Goal: Task Accomplishment & Management: Complete application form

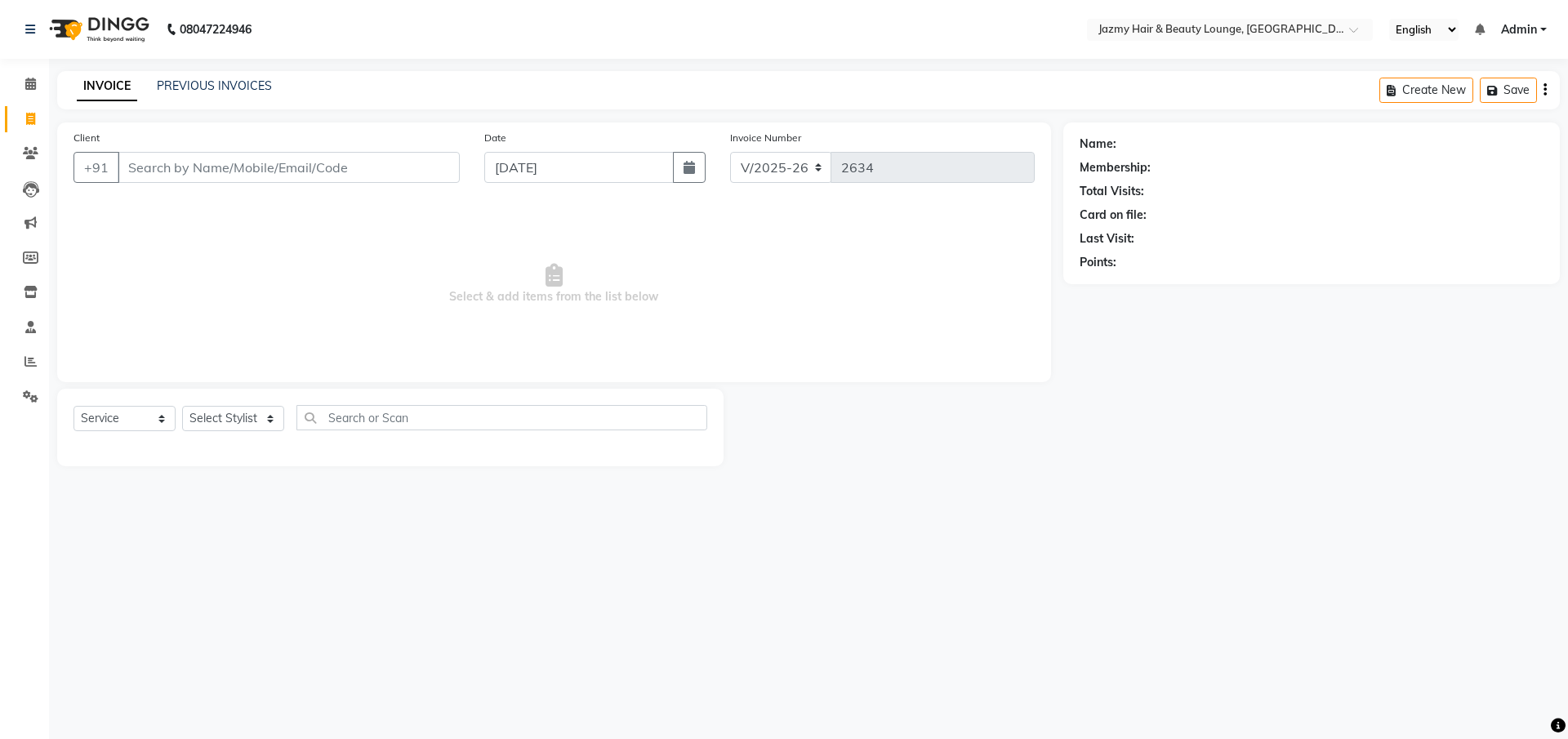
select select "759"
select select "service"
type input "9711475742"
click at [396, 180] on button "Add Client" at bounding box center [418, 167] width 84 height 31
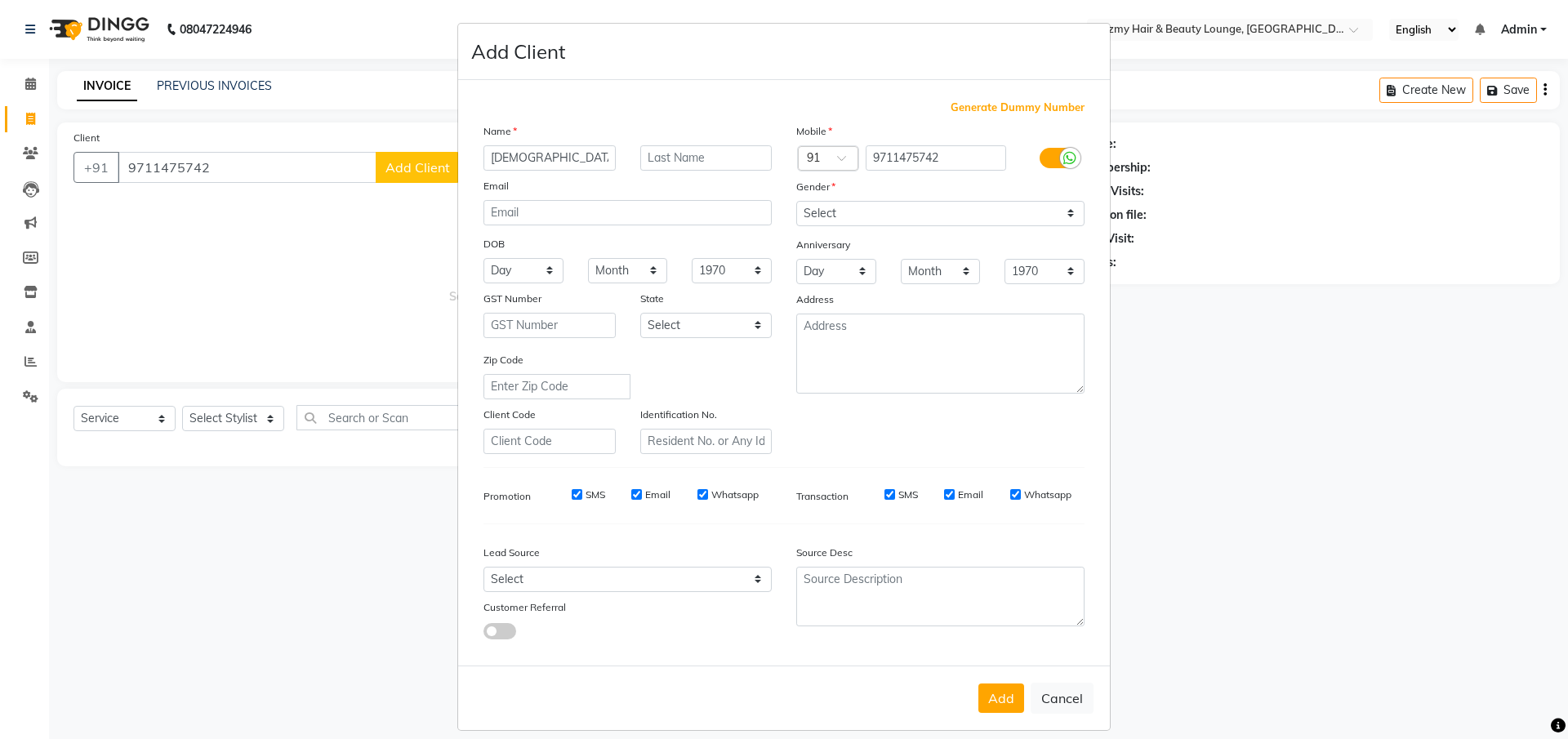
type input "[DEMOGRAPHIC_DATA]"
click at [796, 213] on select "Select [DEMOGRAPHIC_DATA] [DEMOGRAPHIC_DATA] Other Prefer Not To Say" at bounding box center [941, 214] width 289 height 25
select select "[DEMOGRAPHIC_DATA]"
click at [989, 685] on button "Add" at bounding box center [1002, 697] width 46 height 30
select select
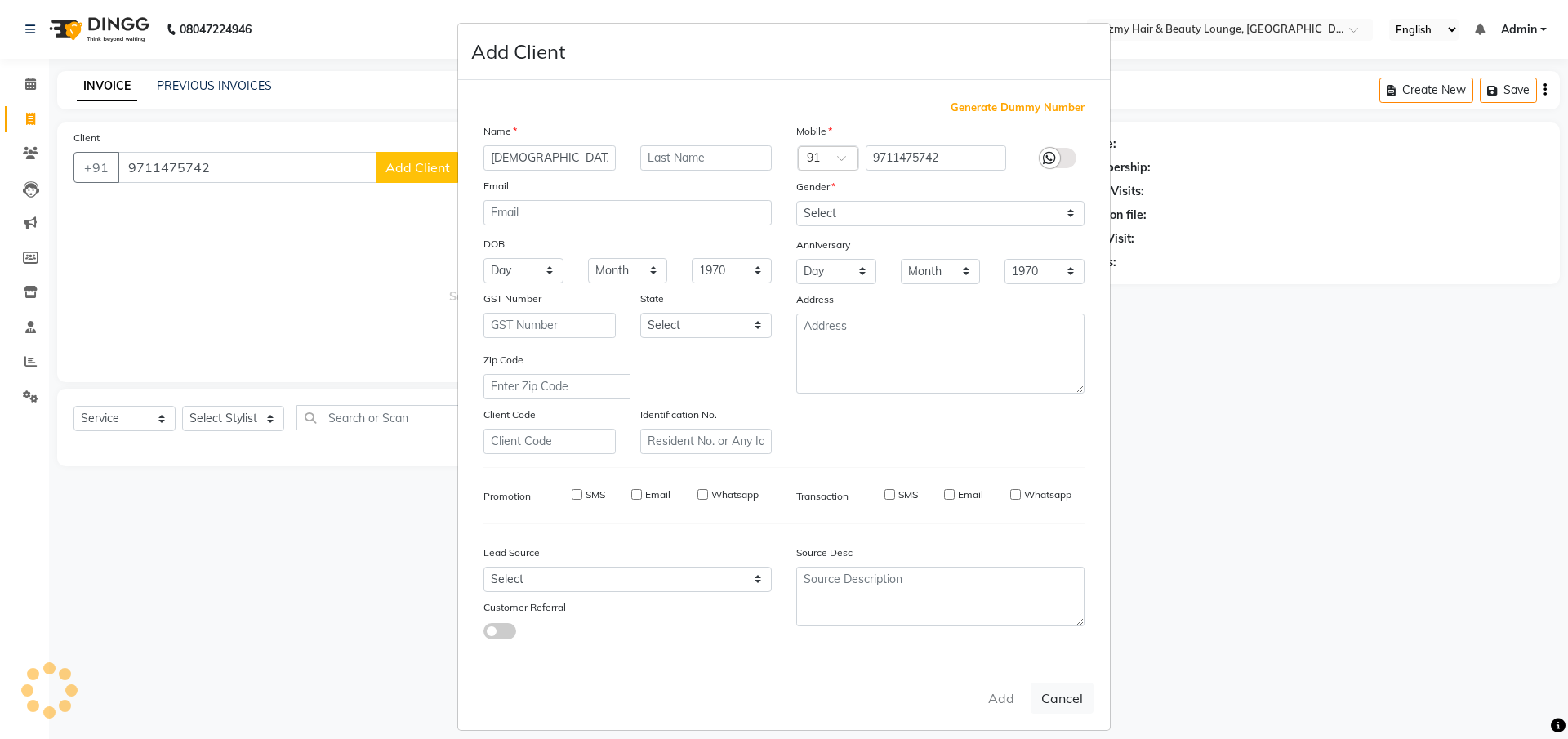
select select
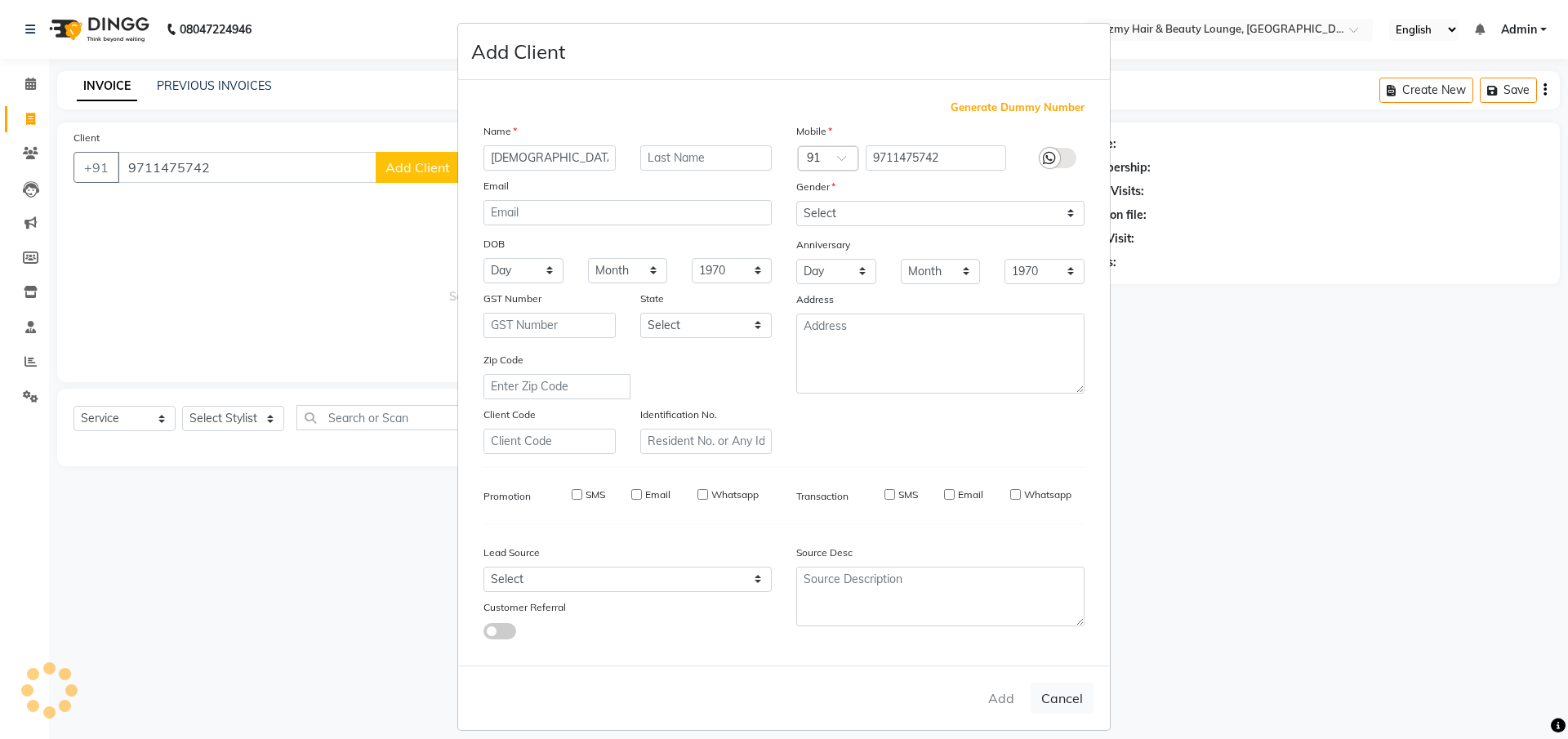
select select
checkbox input "false"
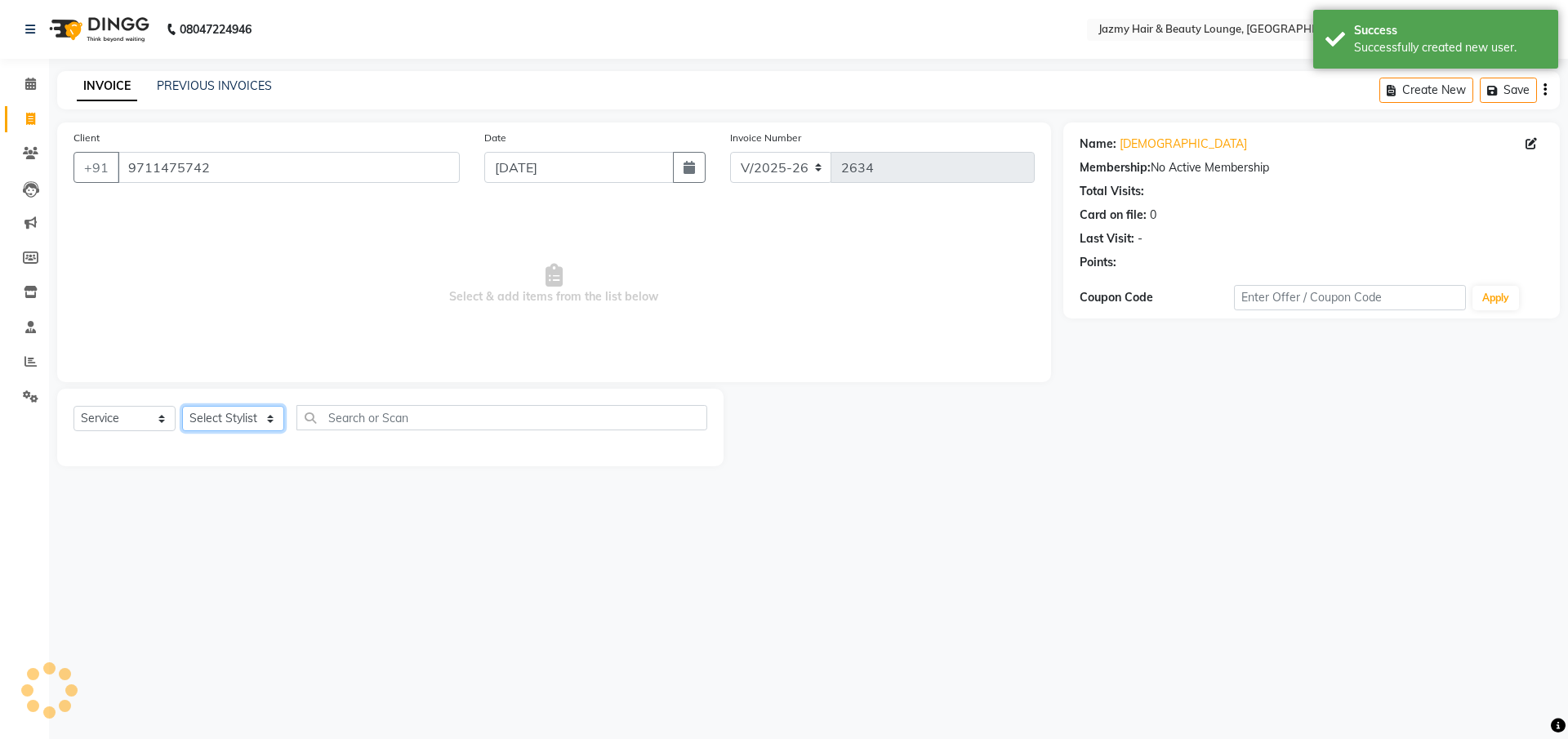
click at [238, 420] on select "Select Stylist AMIT [PERSON_NAME] [PERSON_NAME] CHASHIKA [PERSON_NAME] [PERSON_…" at bounding box center [233, 418] width 102 height 25
select select "51399"
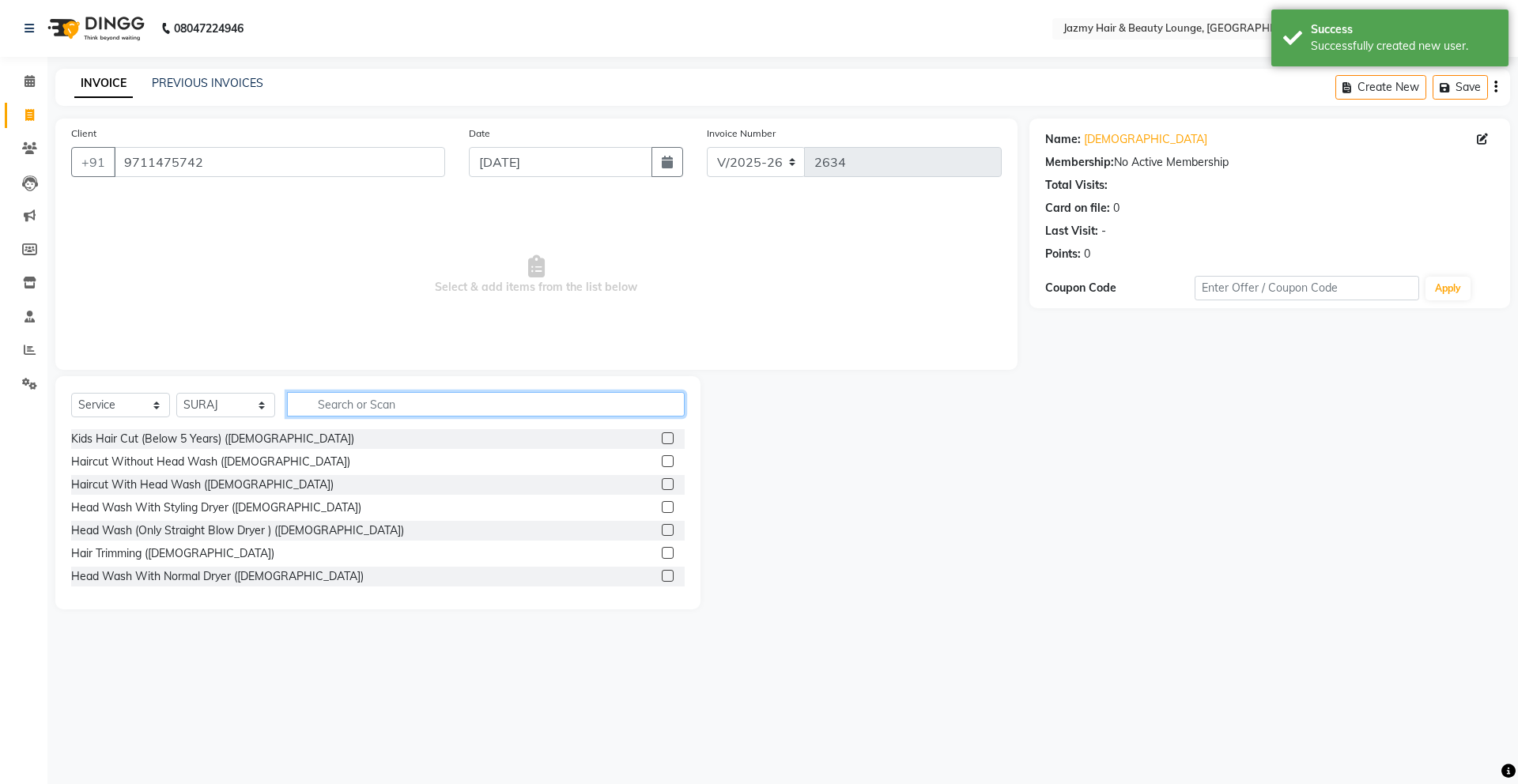
drag, startPoint x: 135, startPoint y: 0, endPoint x: 339, endPoint y: 413, distance: 460.6
click at [339, 413] on input "text" at bounding box center [486, 404] width 398 height 25
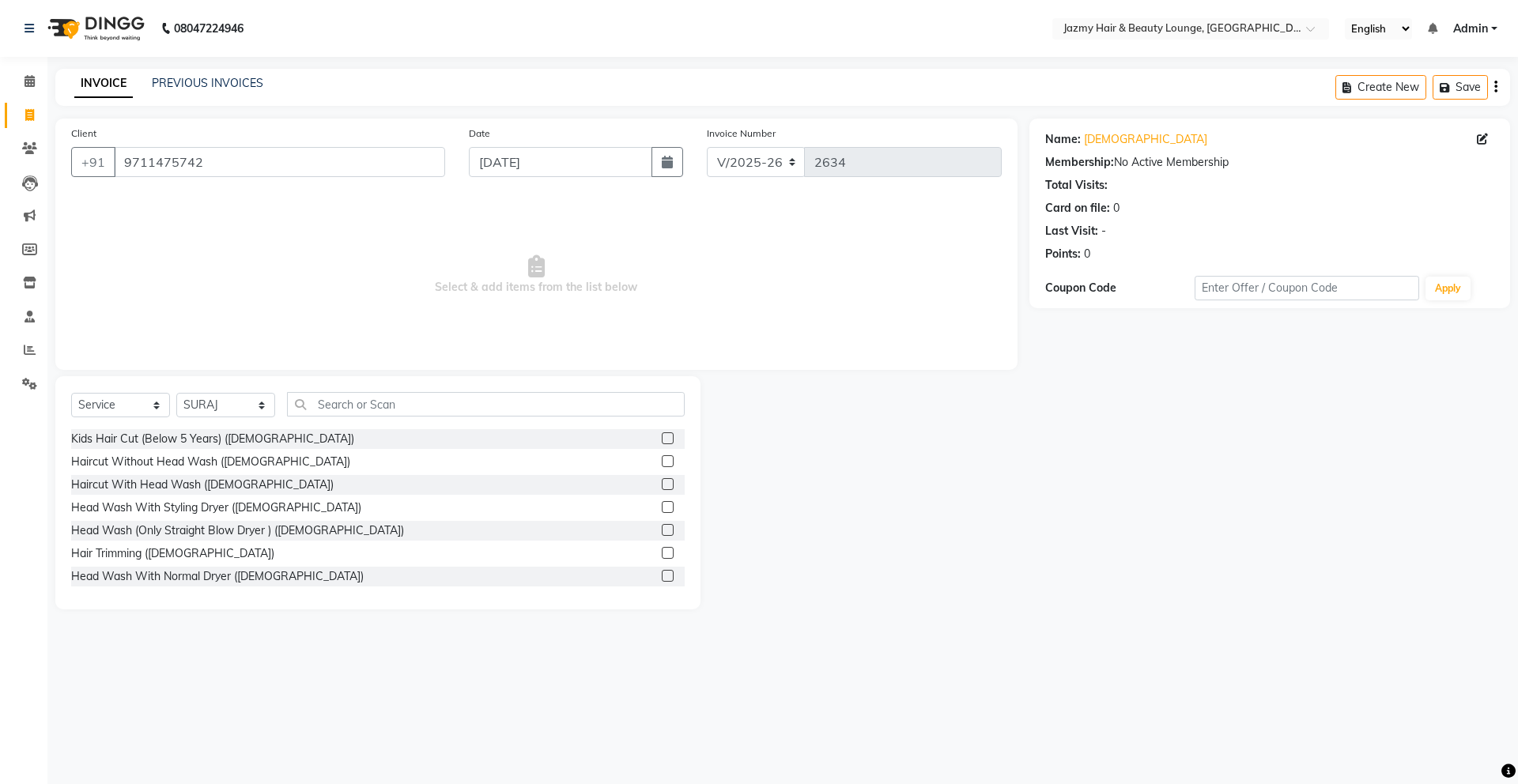
click at [662, 467] on label at bounding box center [667, 461] width 12 height 12
click at [662, 467] on input "checkbox" at bounding box center [667, 462] width 11 height 11
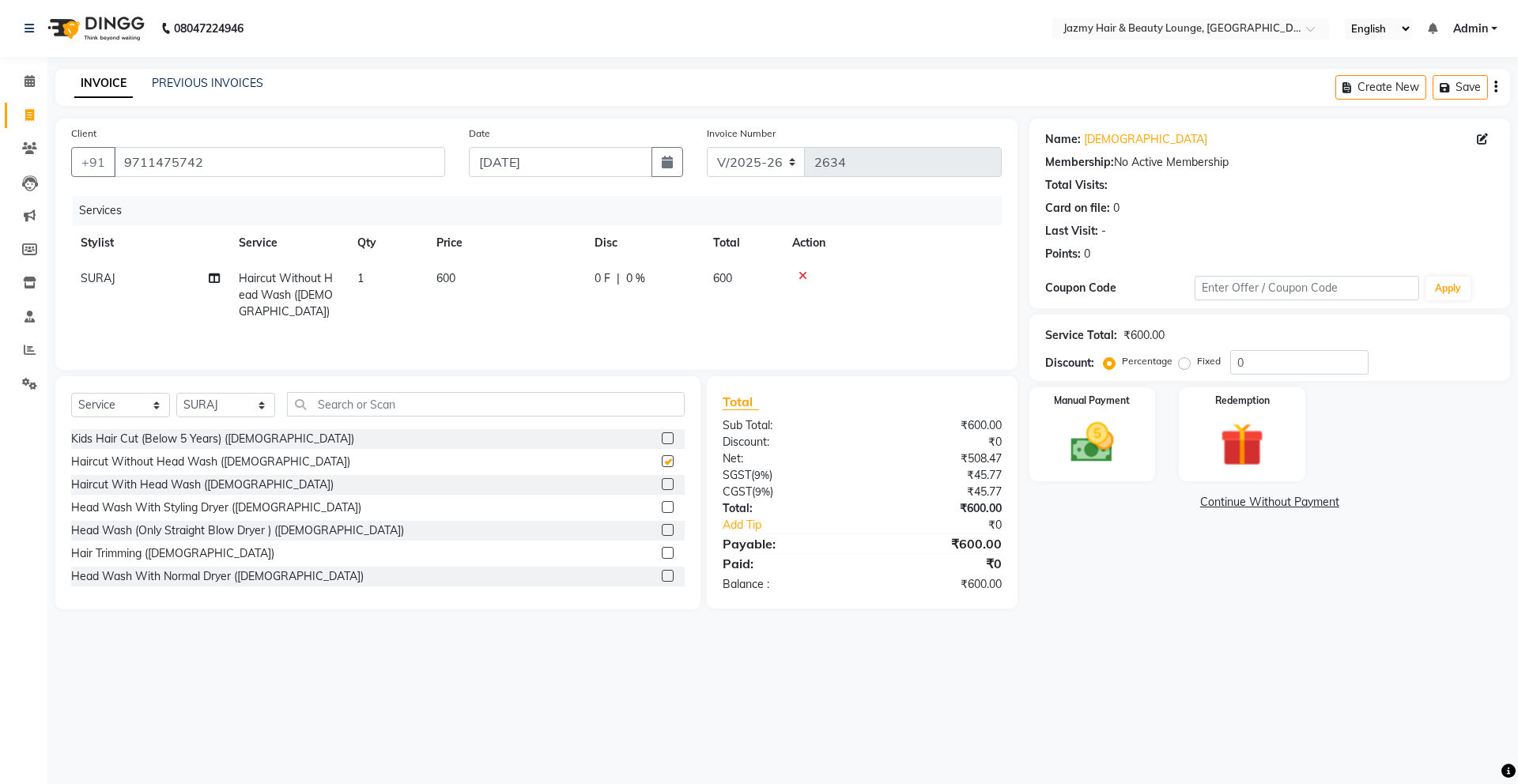
checkbox input "false"
click at [1237, 365] on input "0" at bounding box center [1299, 362] width 138 height 25
type input "20"
click at [1097, 462] on img at bounding box center [1092, 443] width 72 height 51
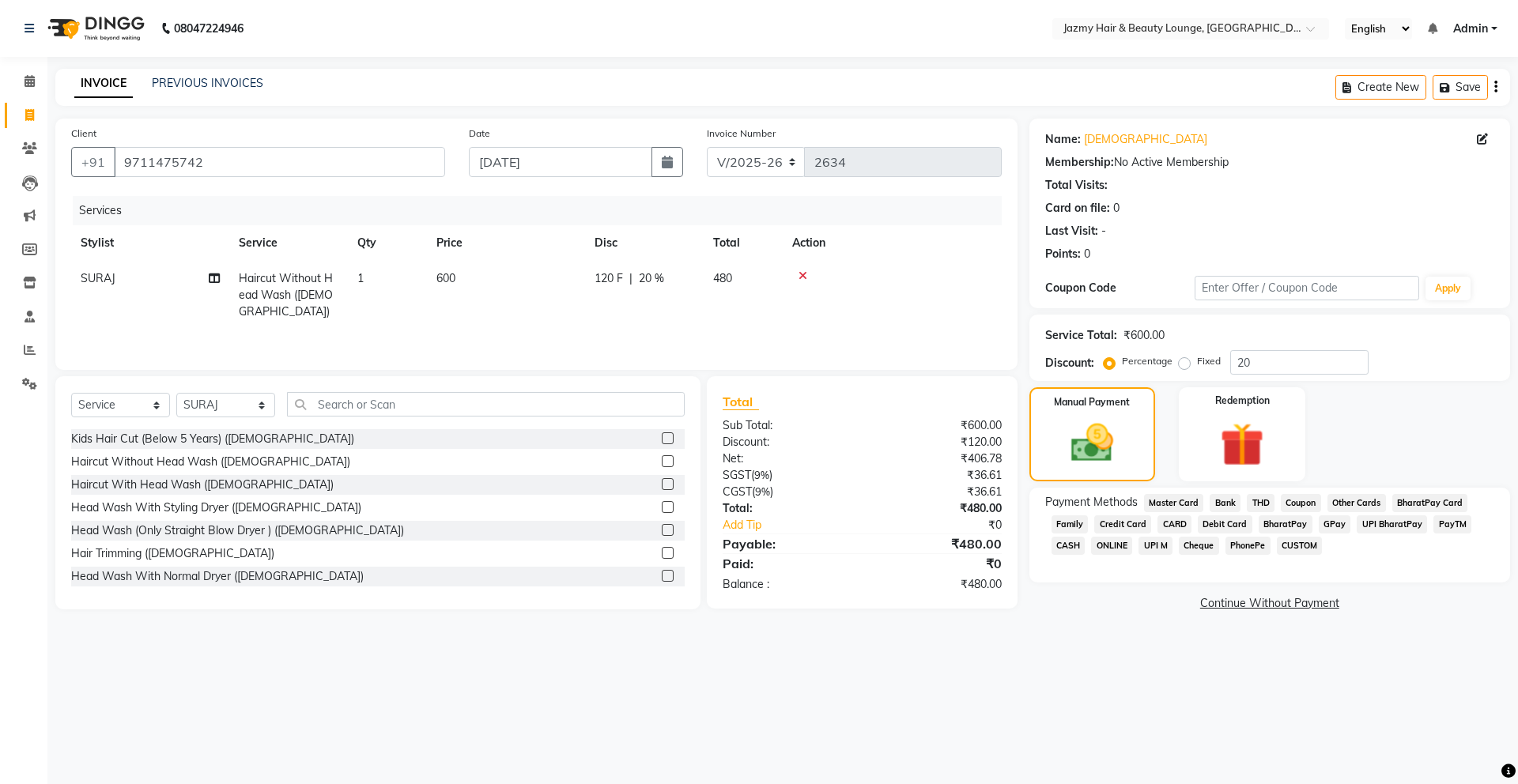
drag, startPoint x: 339, startPoint y: 413, endPoint x: 1060, endPoint y: 540, distance: 732.1
click at [1060, 540] on span "CASH" at bounding box center [1068, 546] width 34 height 18
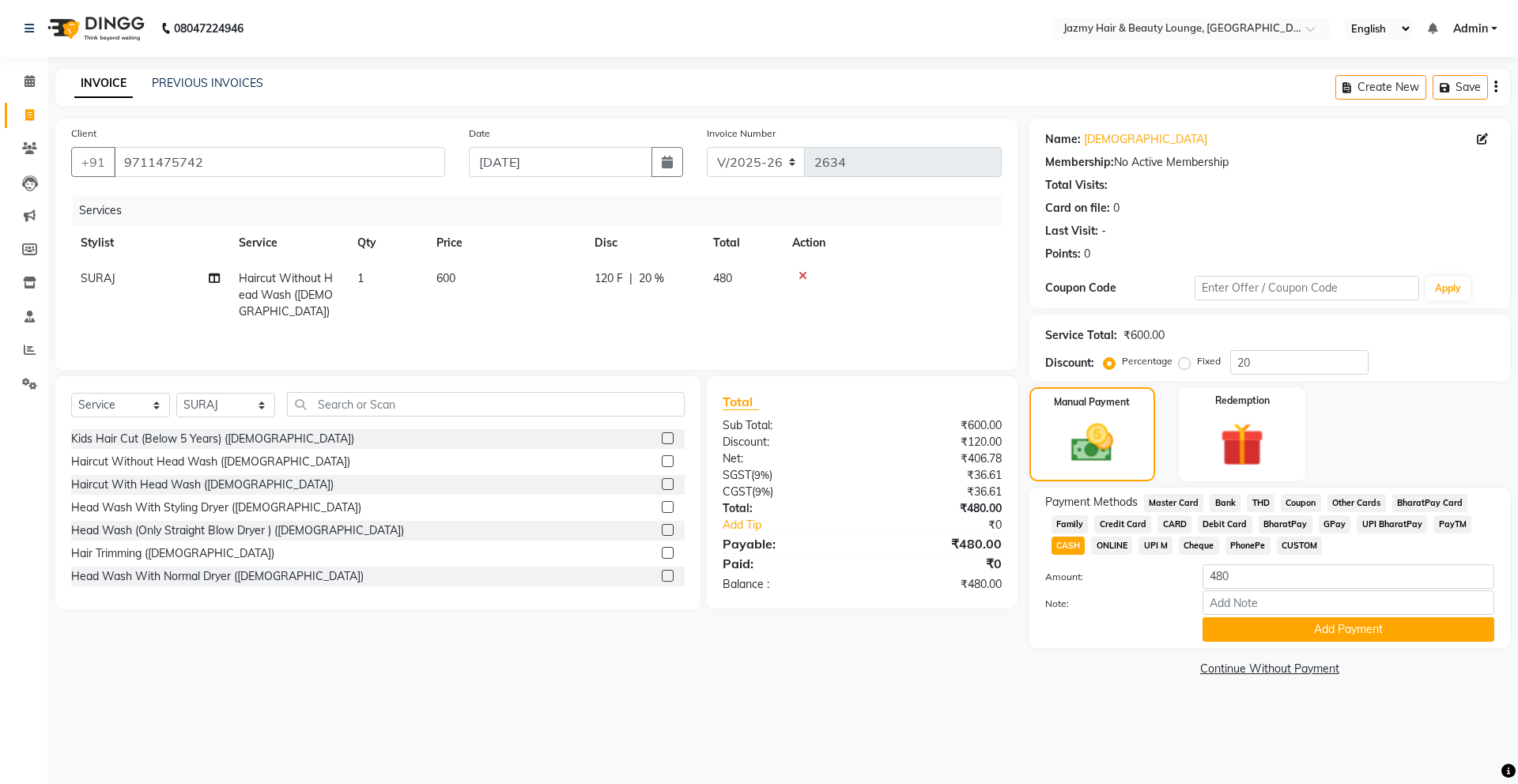
click at [1272, 634] on button "Add Payment" at bounding box center [1348, 630] width 292 height 25
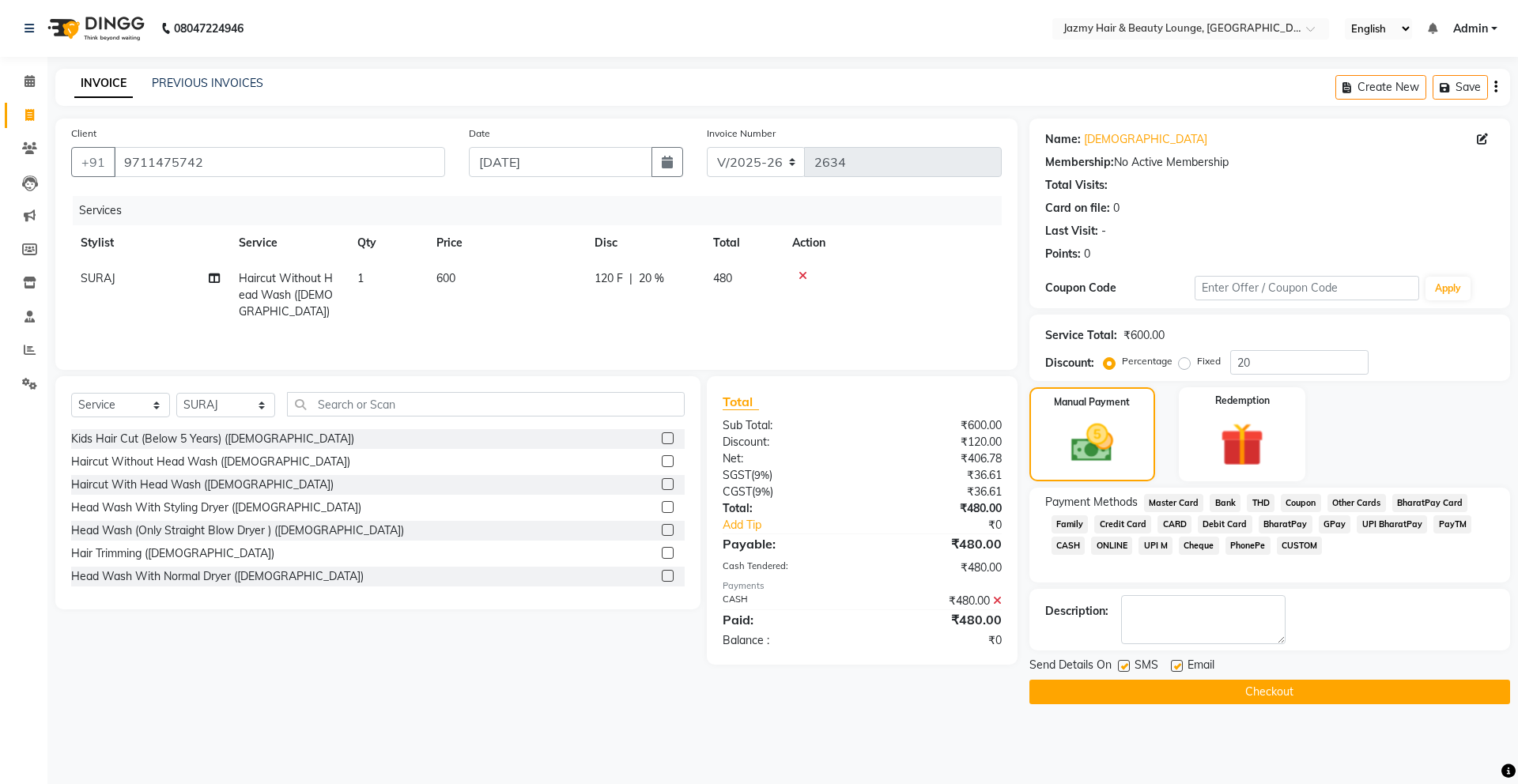
click at [1248, 694] on button "Checkout" at bounding box center [1270, 692] width 481 height 25
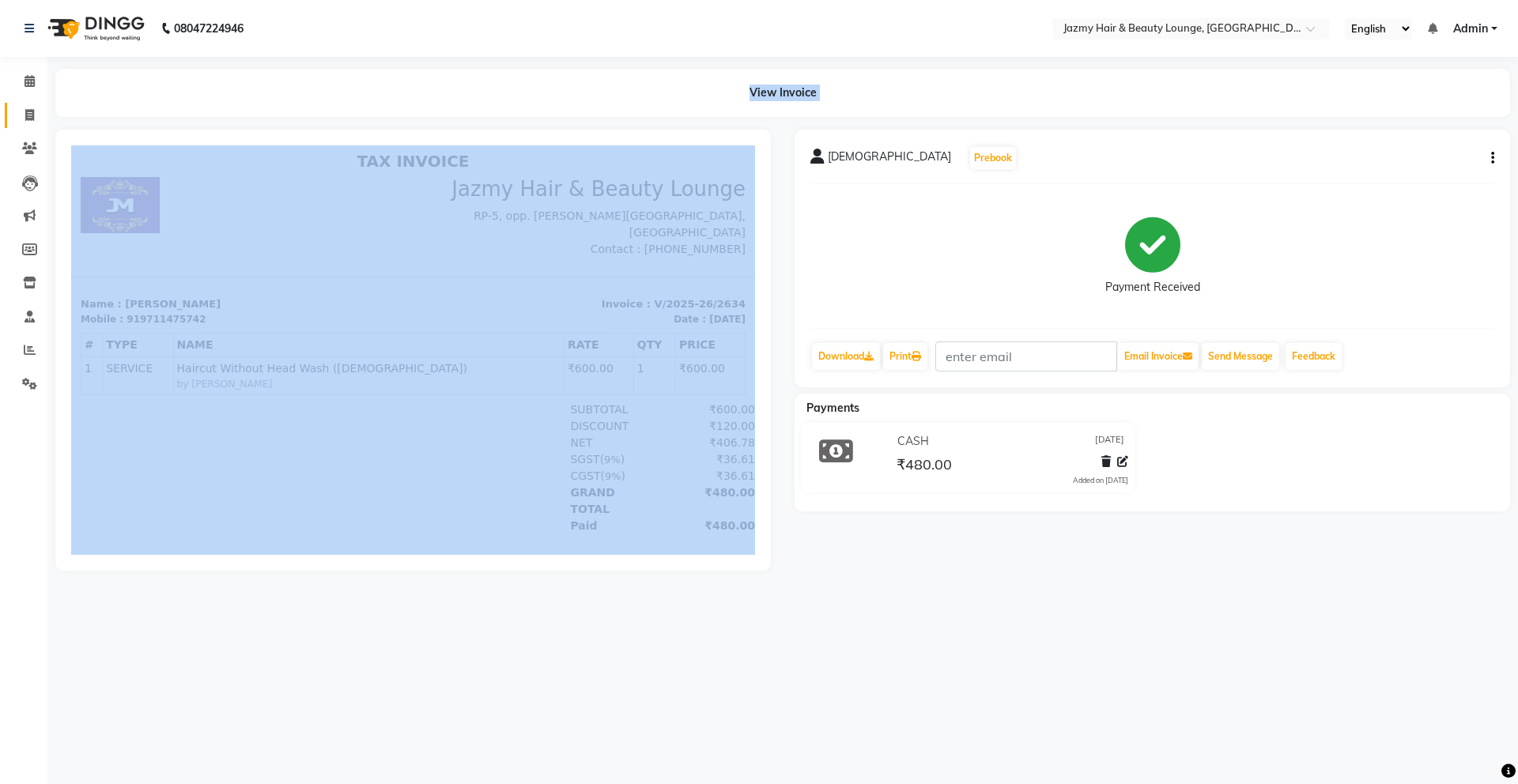
drag, startPoint x: 1060, startPoint y: 540, endPoint x: 30, endPoint y: 110, distance: 1116.2
click at [30, 110] on app-home "08047224946 Select Location × Jazmy Hair & Beauty Lounge, [GEOGRAPHIC_DATA] Eng…" at bounding box center [759, 297] width 1518 height 594
click at [30, 110] on icon at bounding box center [30, 115] width 9 height 12
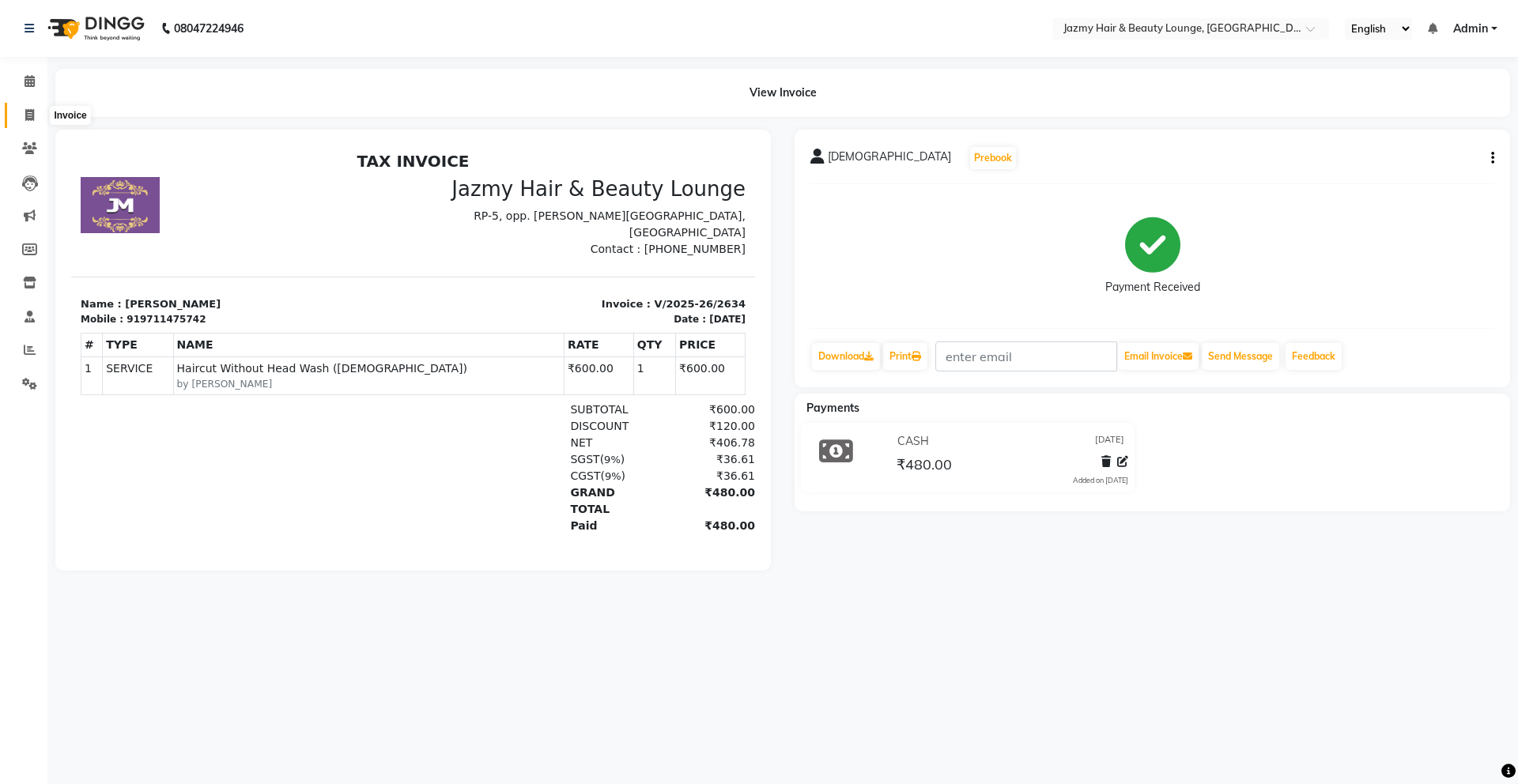
select select "service"
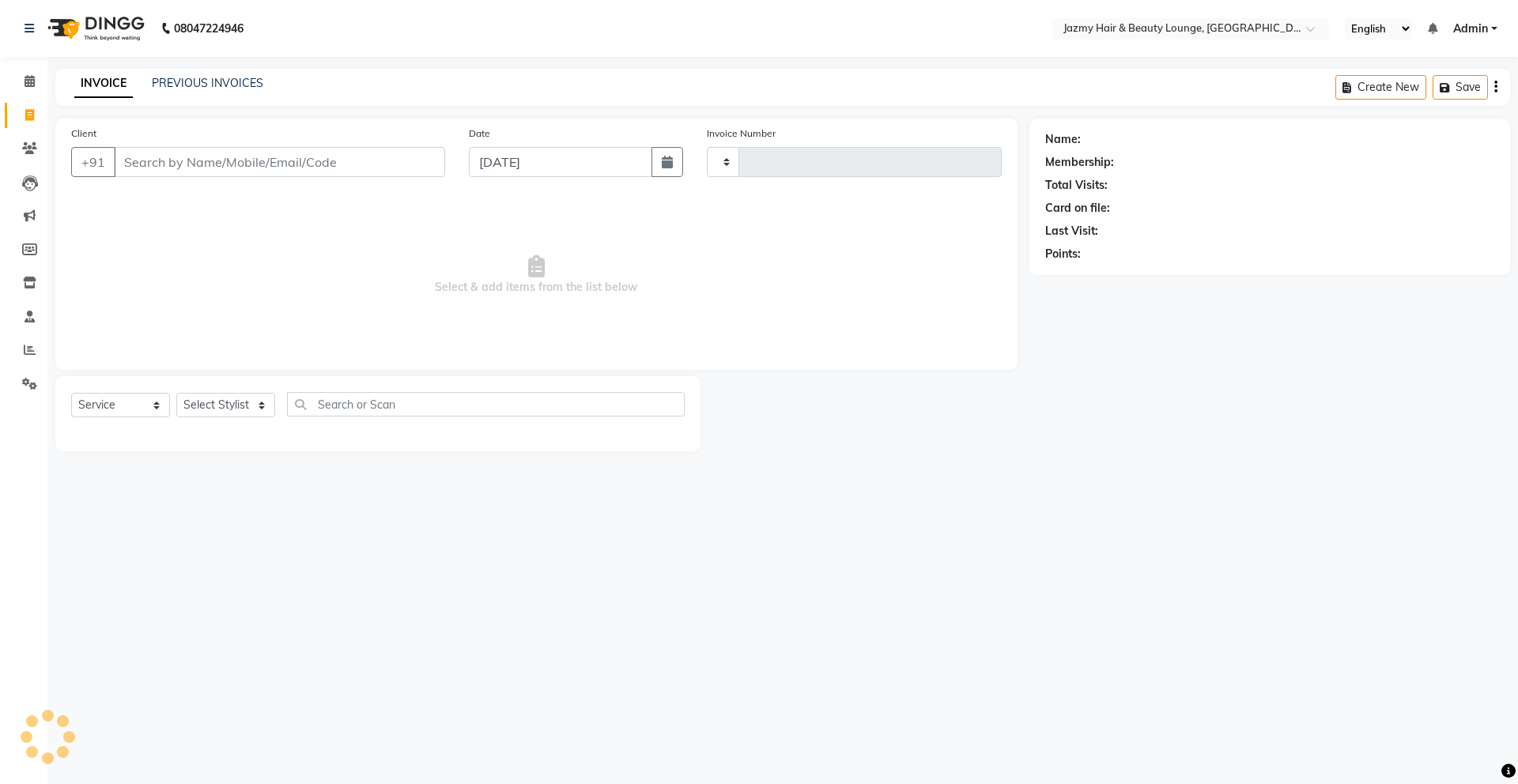
type input "2635"
select select "759"
drag, startPoint x: 30, startPoint y: 110, endPoint x: 191, endPoint y: 132, distance: 162.5
click at [191, 132] on div "Client +91 Date [DATE] Invoice Number V/2025 V/[PHONE_NUMBER] Select & add item…" at bounding box center [536, 244] width 962 height 251
click at [254, 115] on main "INVOICE PREVIOUS INVOICES Create New Save Client +91 Date [DATE] Invoice Number…" at bounding box center [782, 272] width 1470 height 407
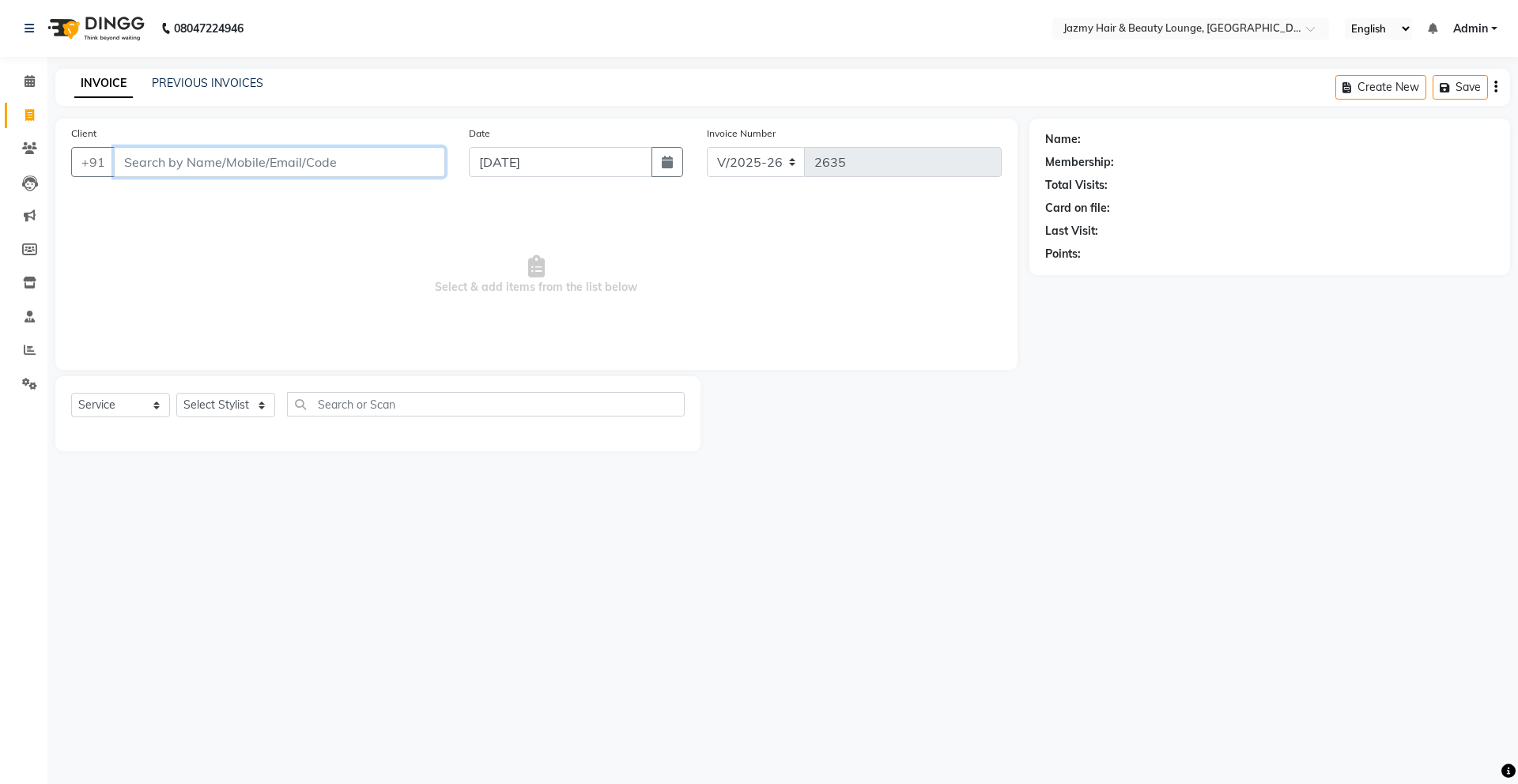
click at [243, 168] on input "Client" at bounding box center [279, 162] width 331 height 30
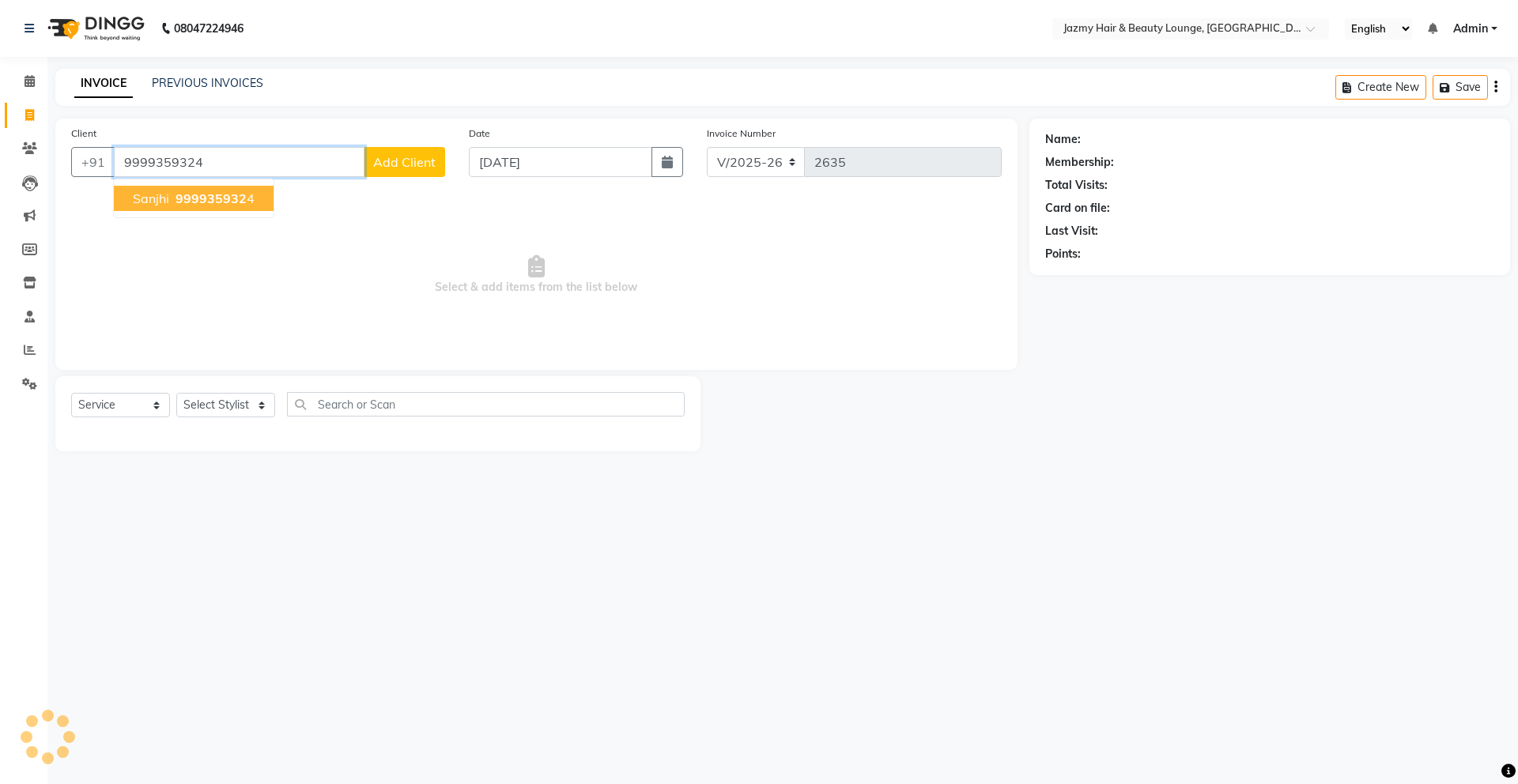
type input "9999359324"
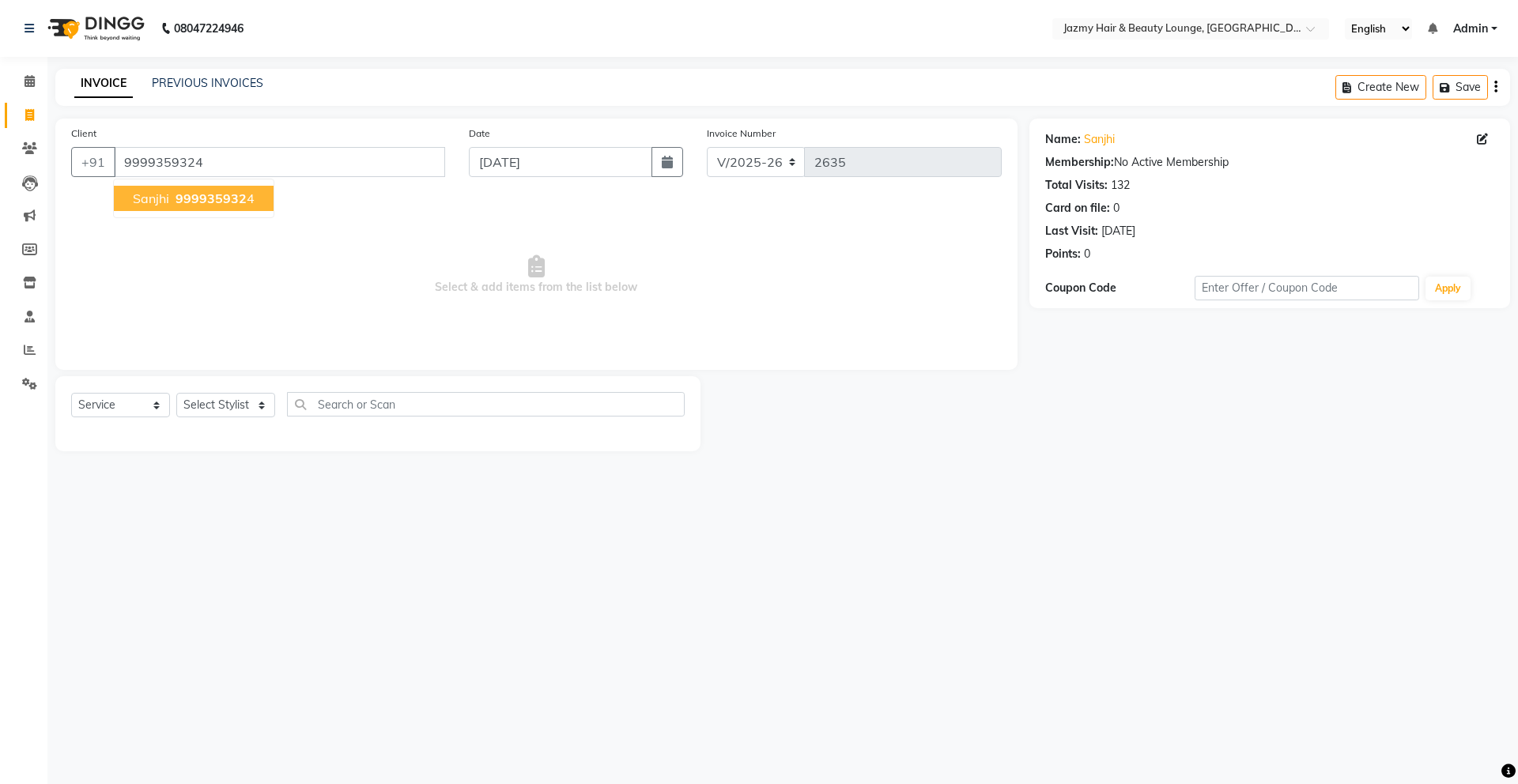
click at [240, 206] on button "Sanjhi 999935932 4" at bounding box center [194, 198] width 159 height 25
click at [211, 415] on select "Select Stylist AMIT [PERSON_NAME] [PERSON_NAME] CHASHIKA [PERSON_NAME] [PERSON_…" at bounding box center [226, 405] width 99 height 25
select select "12179"
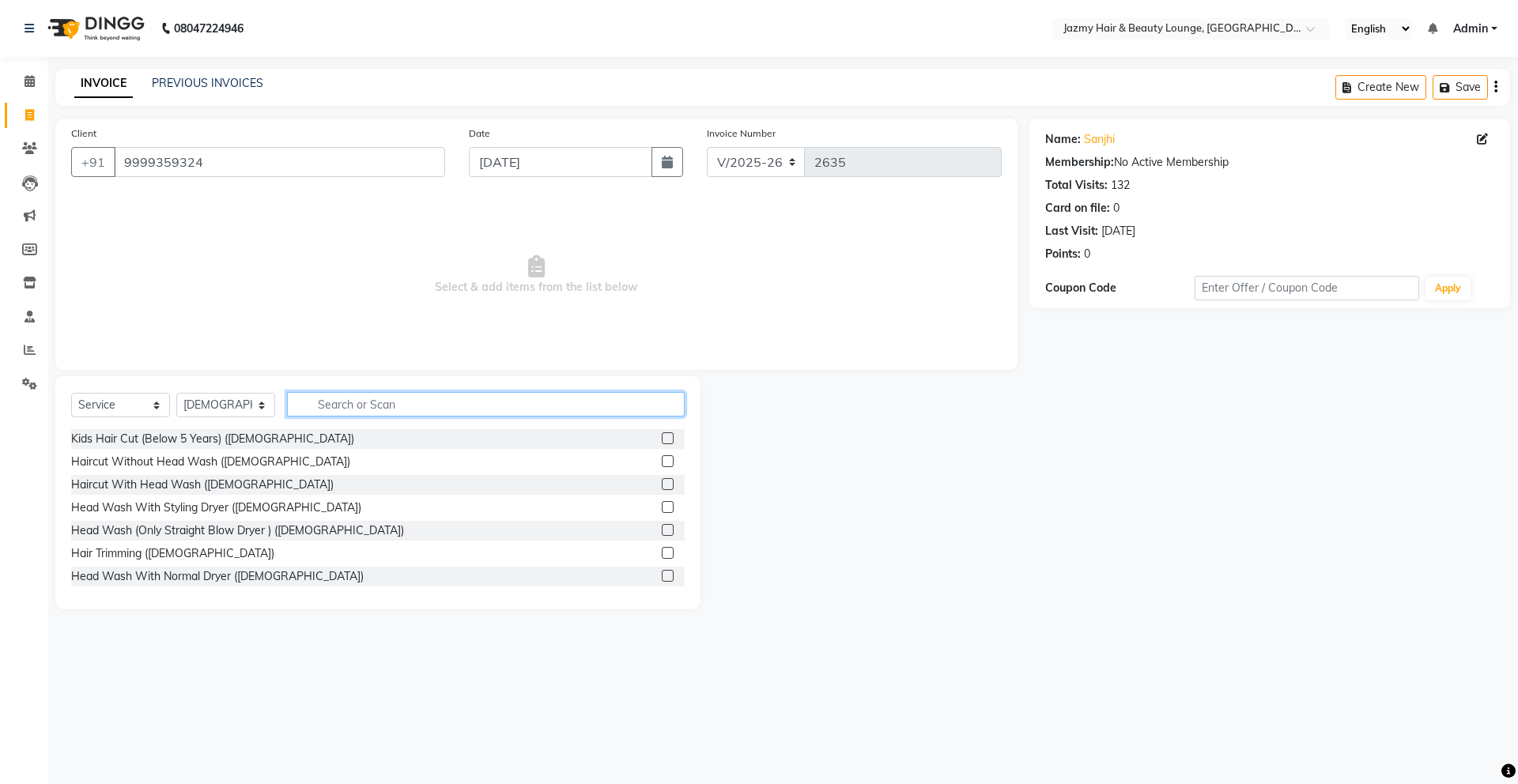
click at [358, 413] on input "text" at bounding box center [486, 404] width 398 height 25
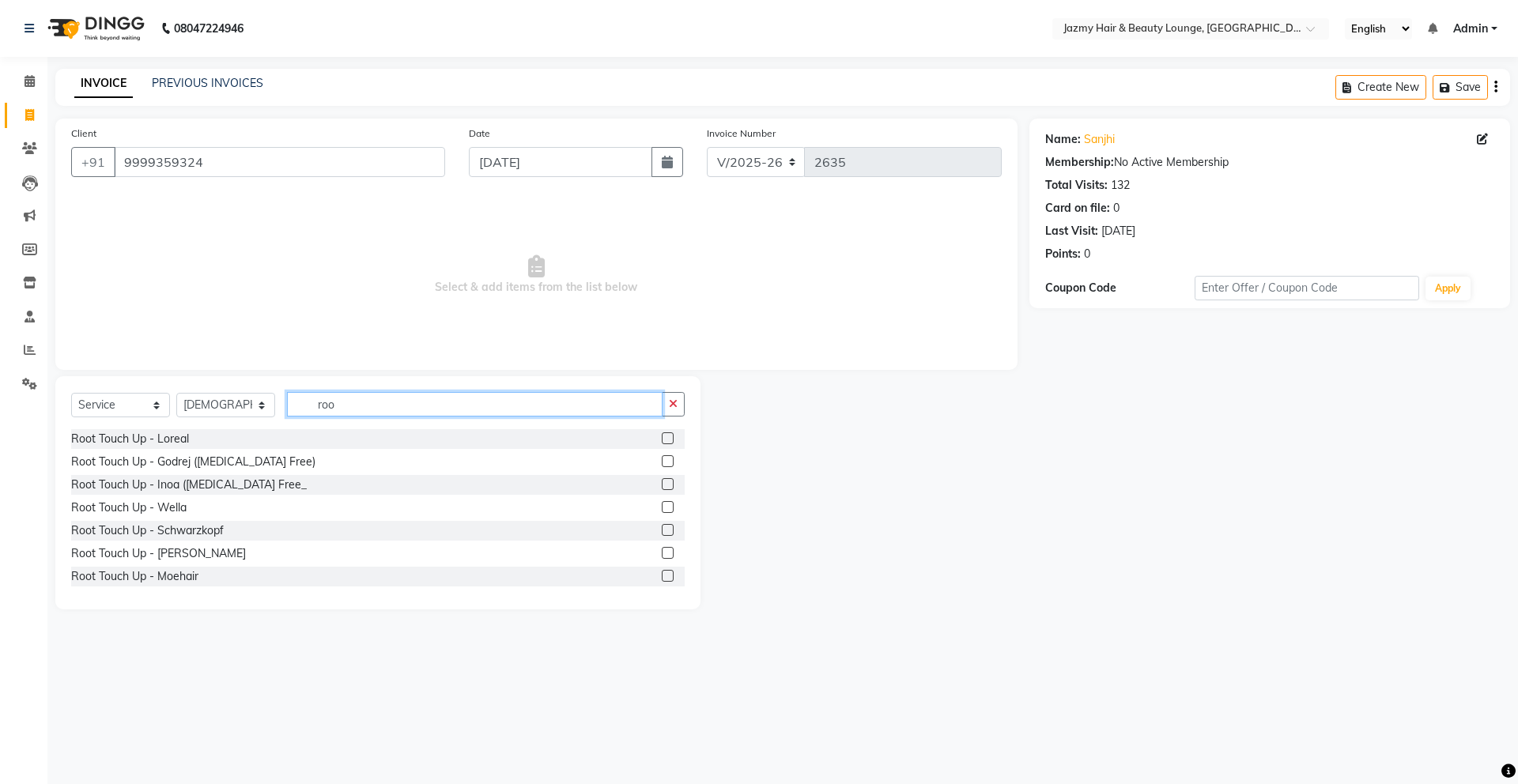
scroll to position [94, 0]
type input "roo"
click at [662, 551] on label at bounding box center [667, 551] width 12 height 12
click at [662, 551] on input "checkbox" at bounding box center [667, 551] width 11 height 11
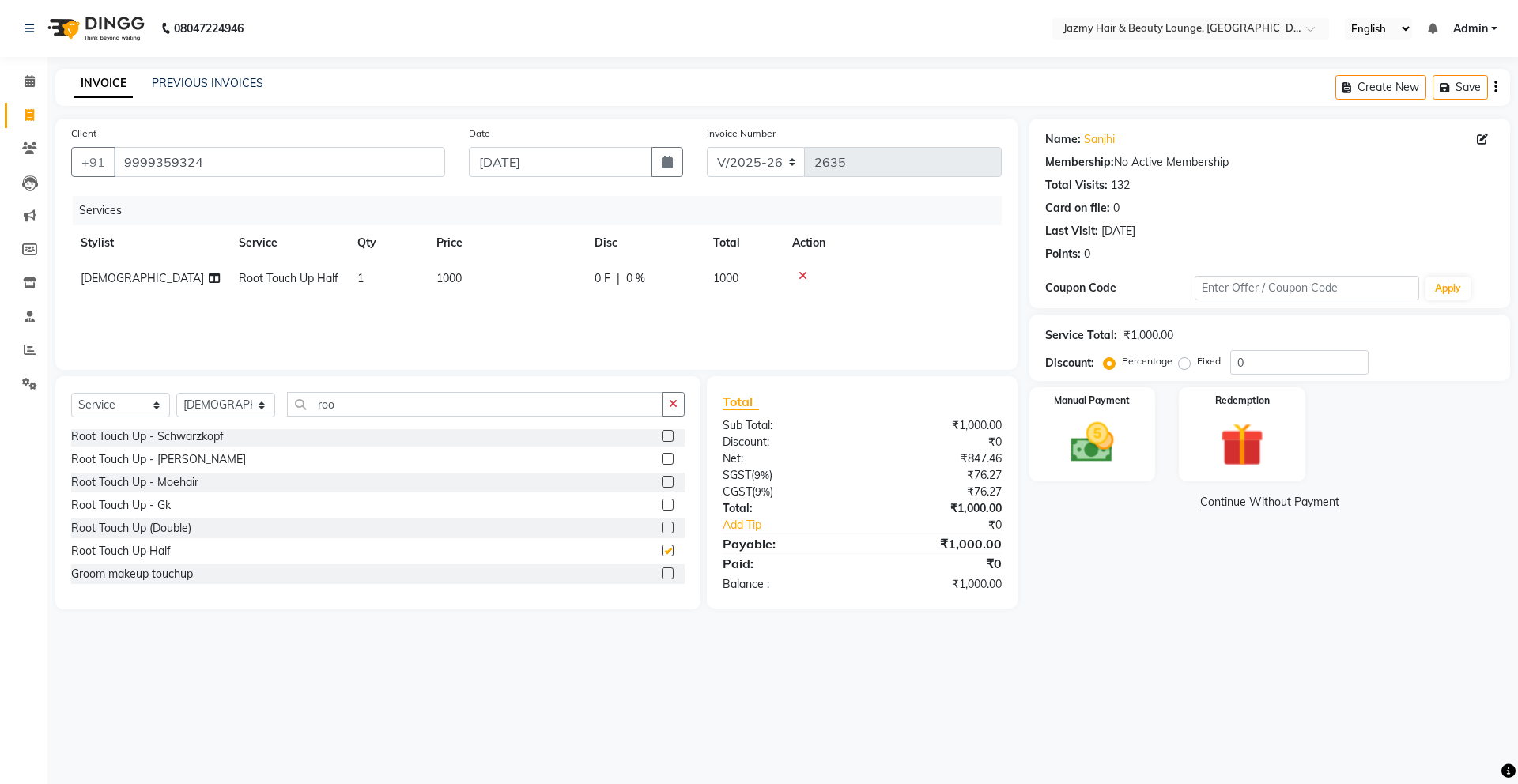
checkbox input "false"
drag, startPoint x: 448, startPoint y: 398, endPoint x: 468, endPoint y: 410, distance: 23.3
click at [448, 398] on input "roo" at bounding box center [474, 404] width 376 height 25
type input "r"
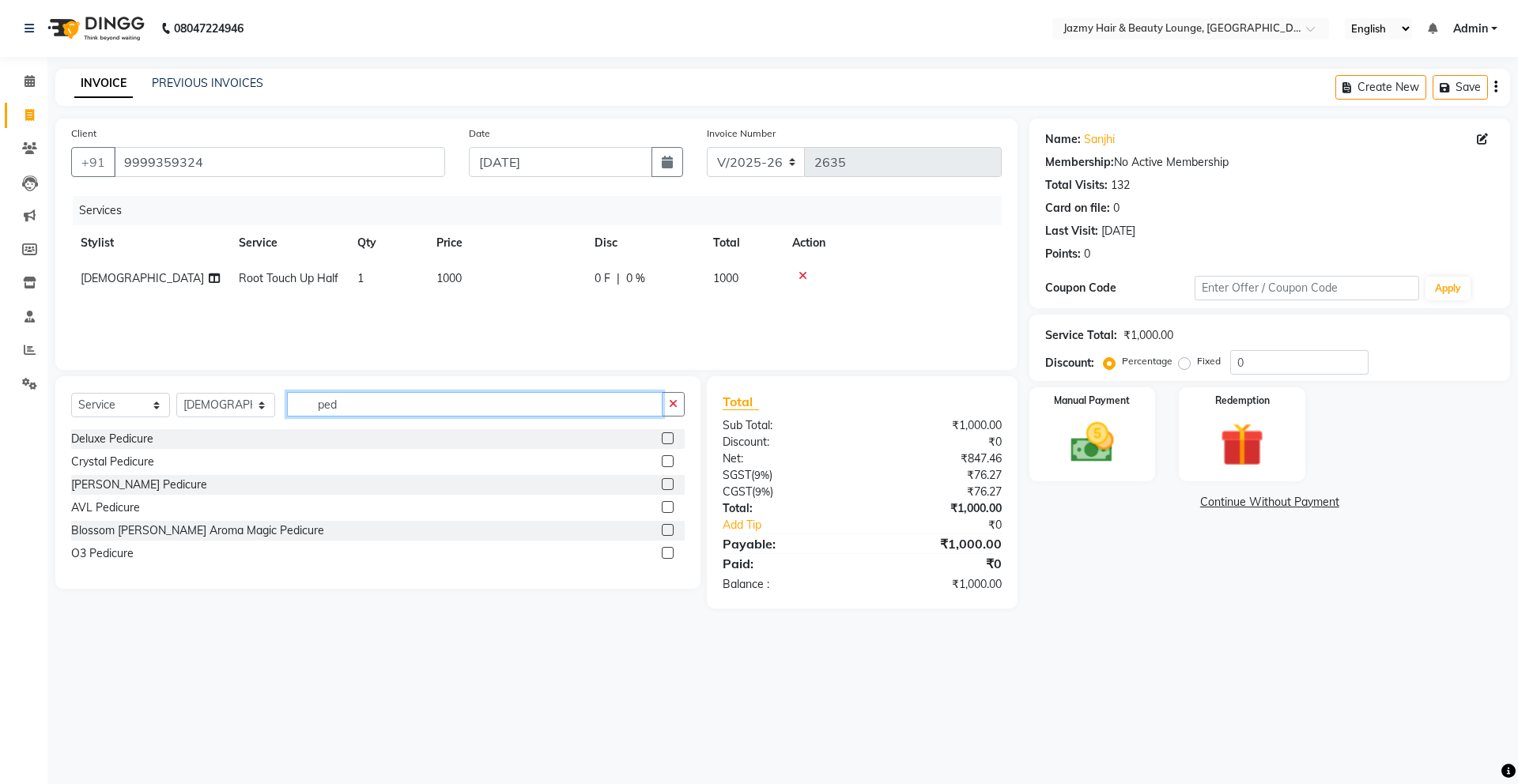
scroll to position [0, 0]
type input "ped"
click at [668, 532] on label at bounding box center [667, 530] width 12 height 12
click at [668, 532] on input "checkbox" at bounding box center [667, 531] width 11 height 11
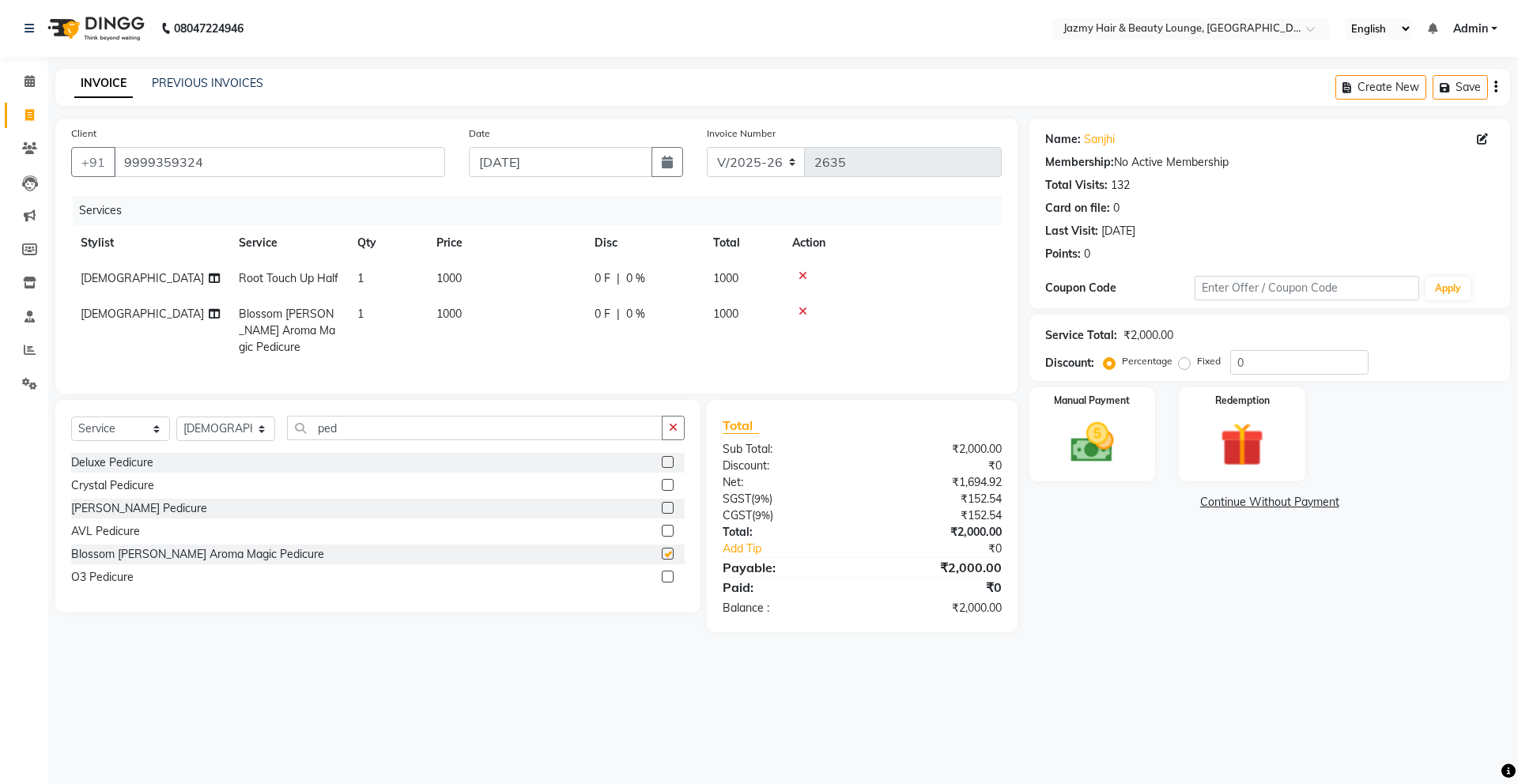
checkbox input "false"
click at [107, 318] on td "[DEMOGRAPHIC_DATA]" at bounding box center [150, 331] width 158 height 69
select select "12179"
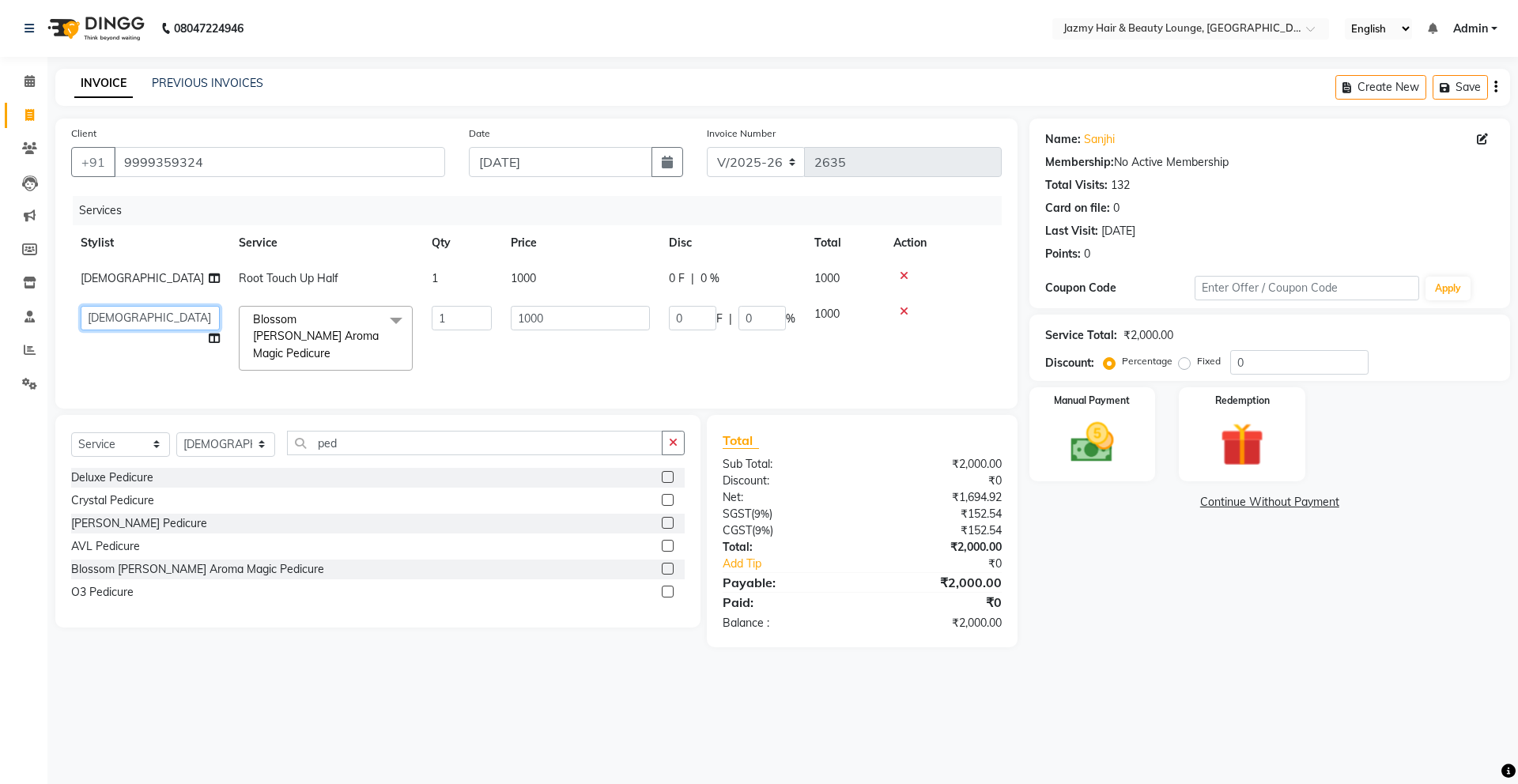
click at [107, 317] on select "AMIT [PERSON_NAME] [PERSON_NAME] CHASHIKA [PERSON_NAME] [PERSON_NAME] [PERSON_N…" at bounding box center [150, 318] width 139 height 25
click at [1232, 358] on input "0" at bounding box center [1299, 362] width 138 height 25
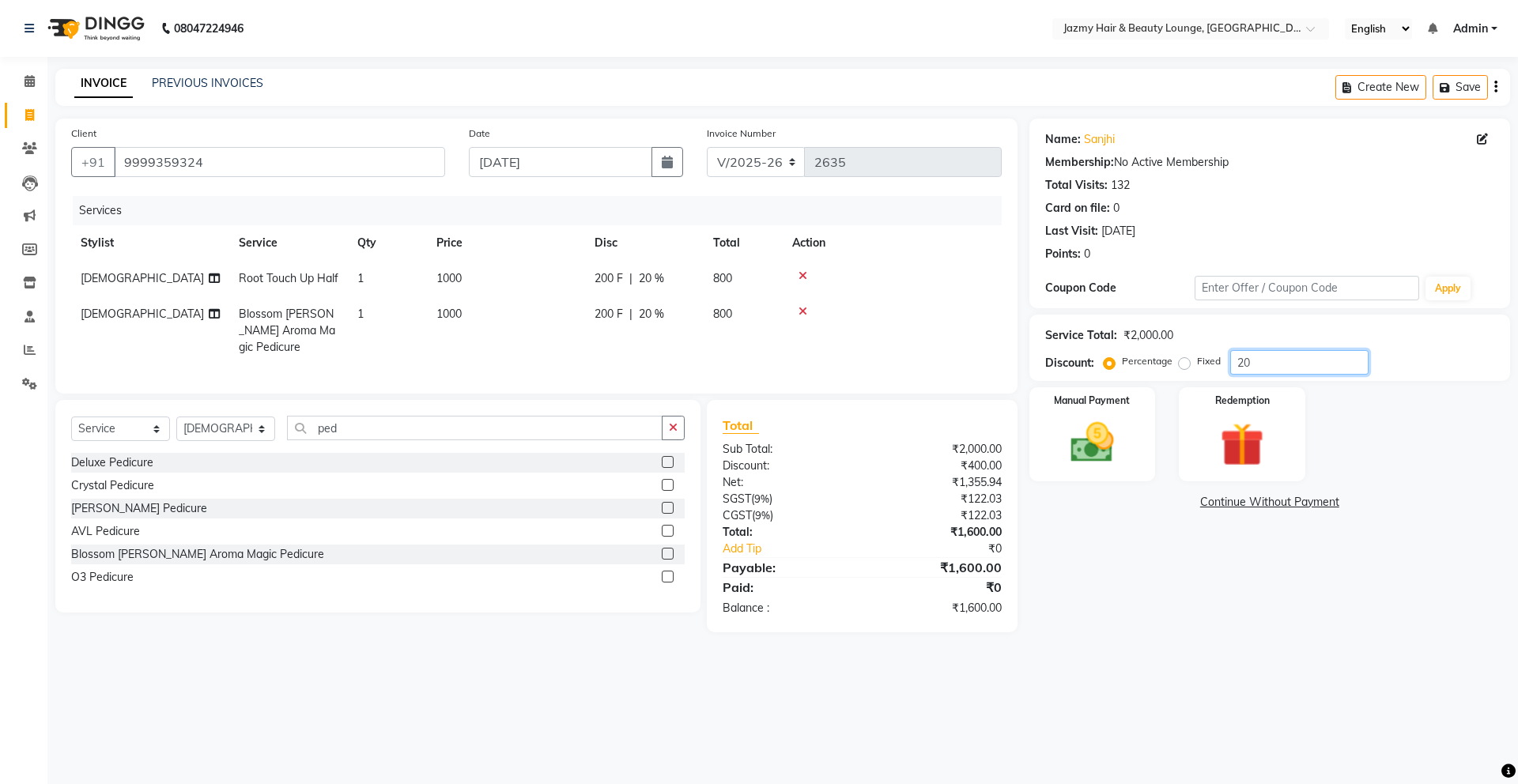
type input "20"
click at [1111, 567] on div "Name: Sanjhi Membership: No Active Membership Total Visits: 132 Card on file: 0…" at bounding box center [1276, 375] width 492 height 514
click at [1124, 409] on div "Manual Payment" at bounding box center [1092, 434] width 131 height 97
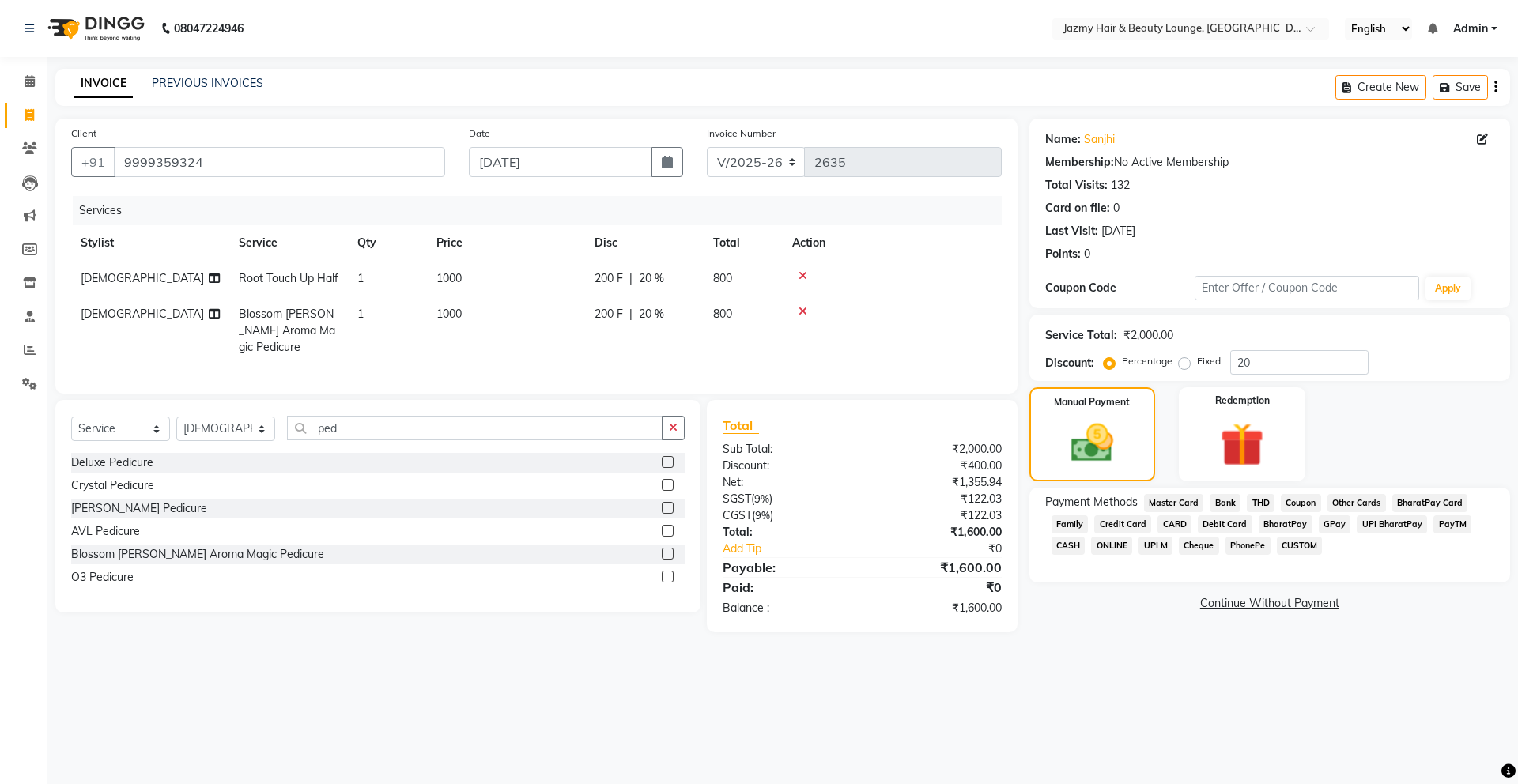
click at [1064, 541] on span "CASH" at bounding box center [1068, 546] width 34 height 18
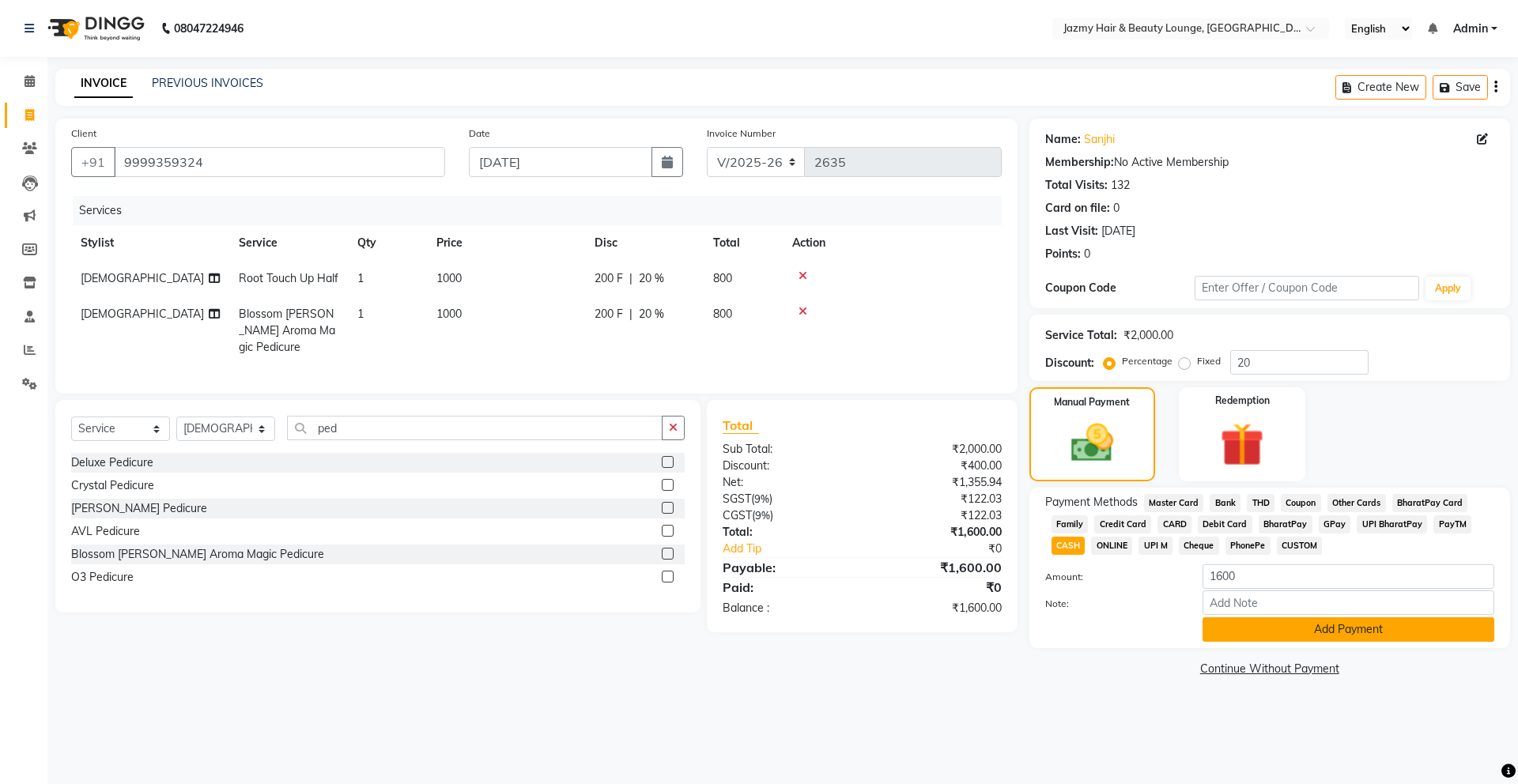
click at [1334, 628] on button "Add Payment" at bounding box center [1348, 630] width 292 height 25
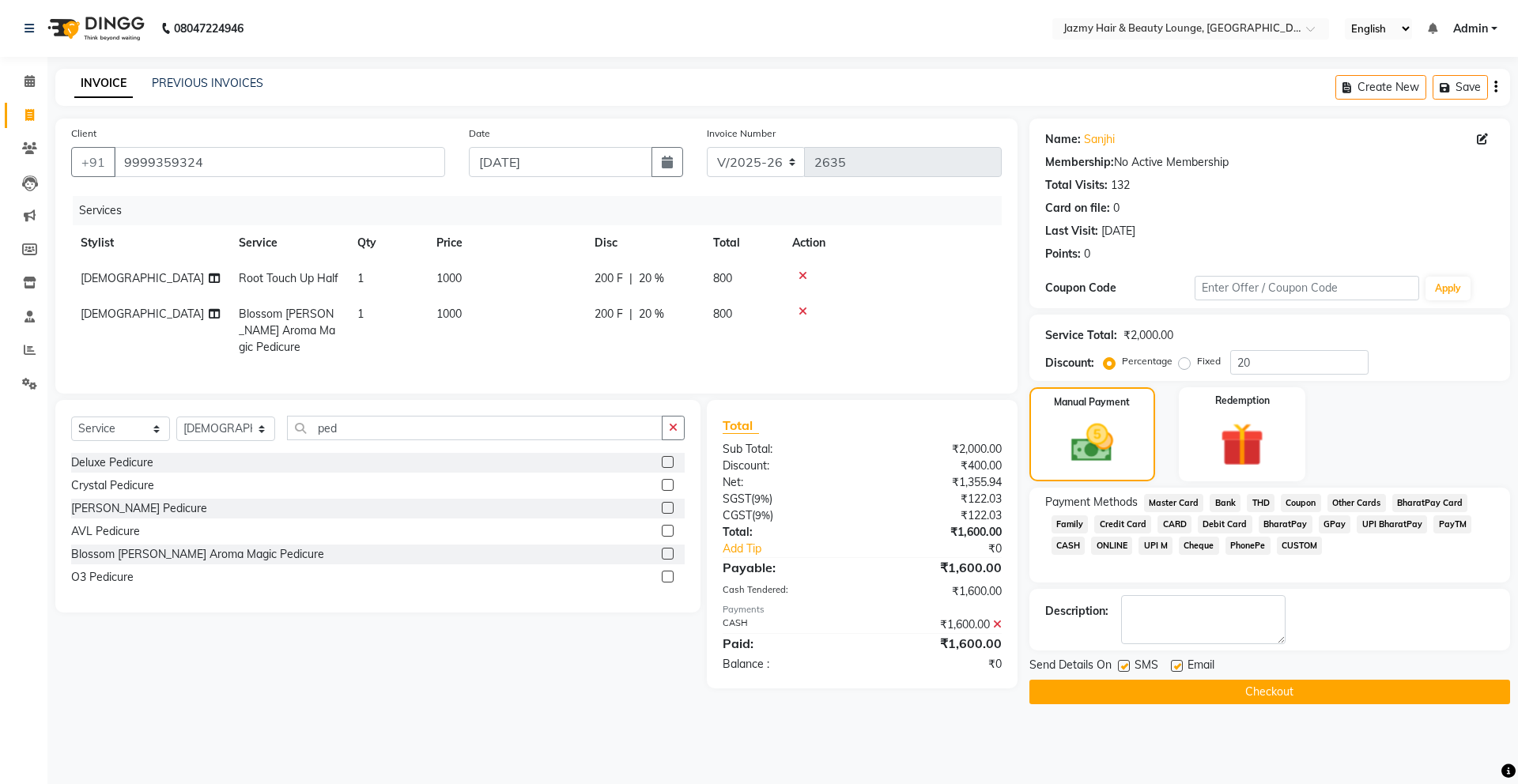
click at [1276, 685] on button "Checkout" at bounding box center [1270, 692] width 481 height 25
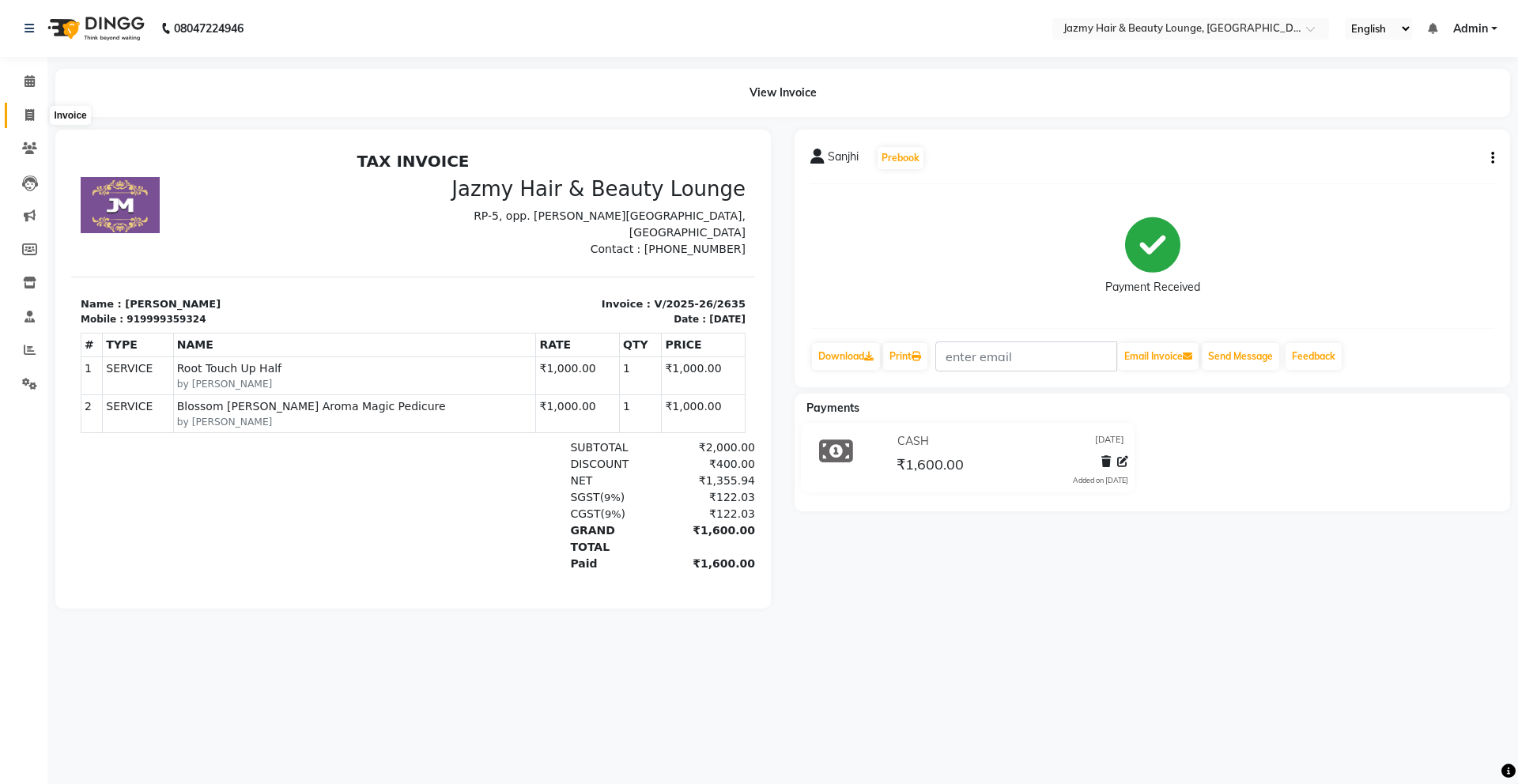
click at [32, 117] on icon at bounding box center [30, 115] width 9 height 12
select select "service"
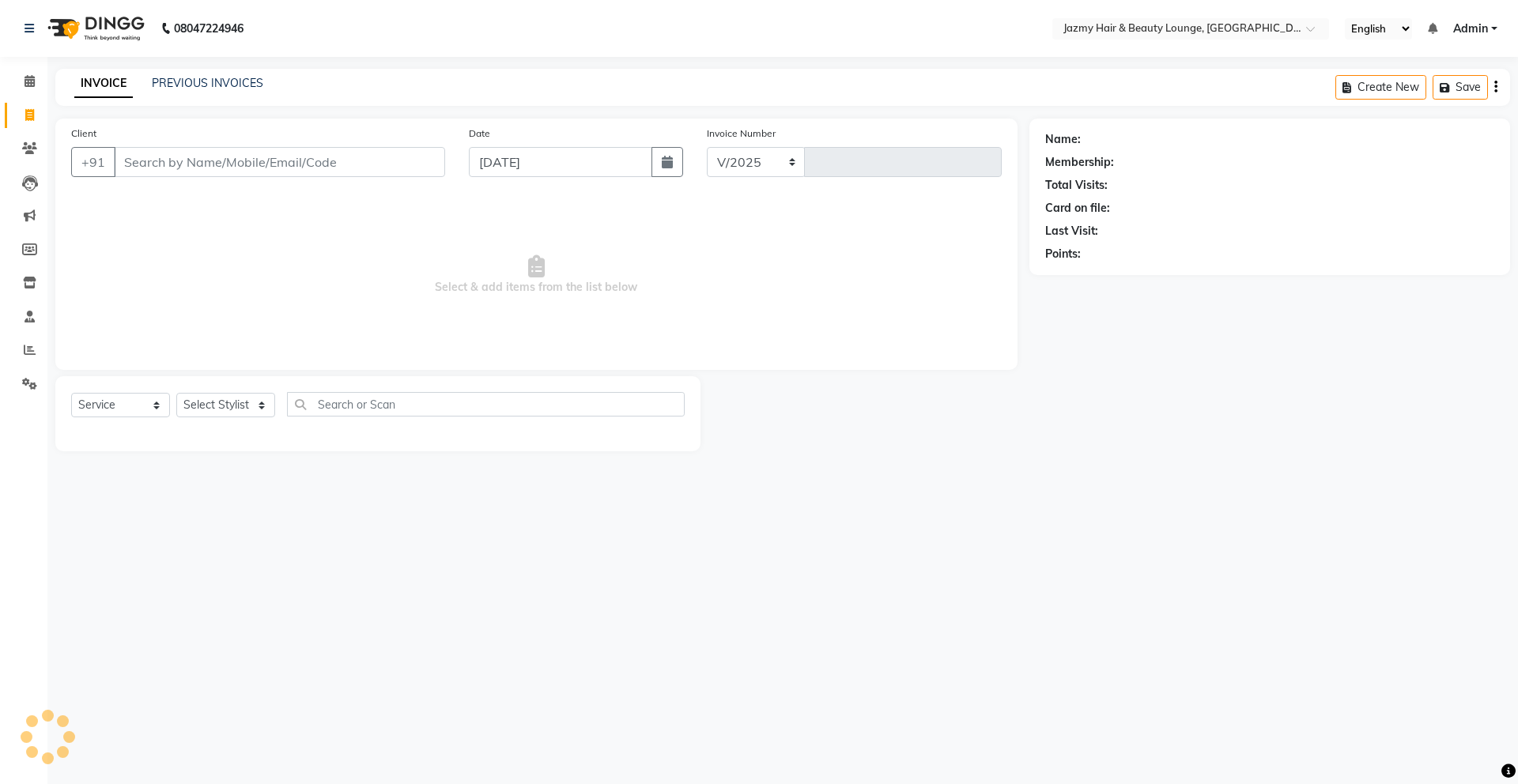
select select "759"
type input "2636"
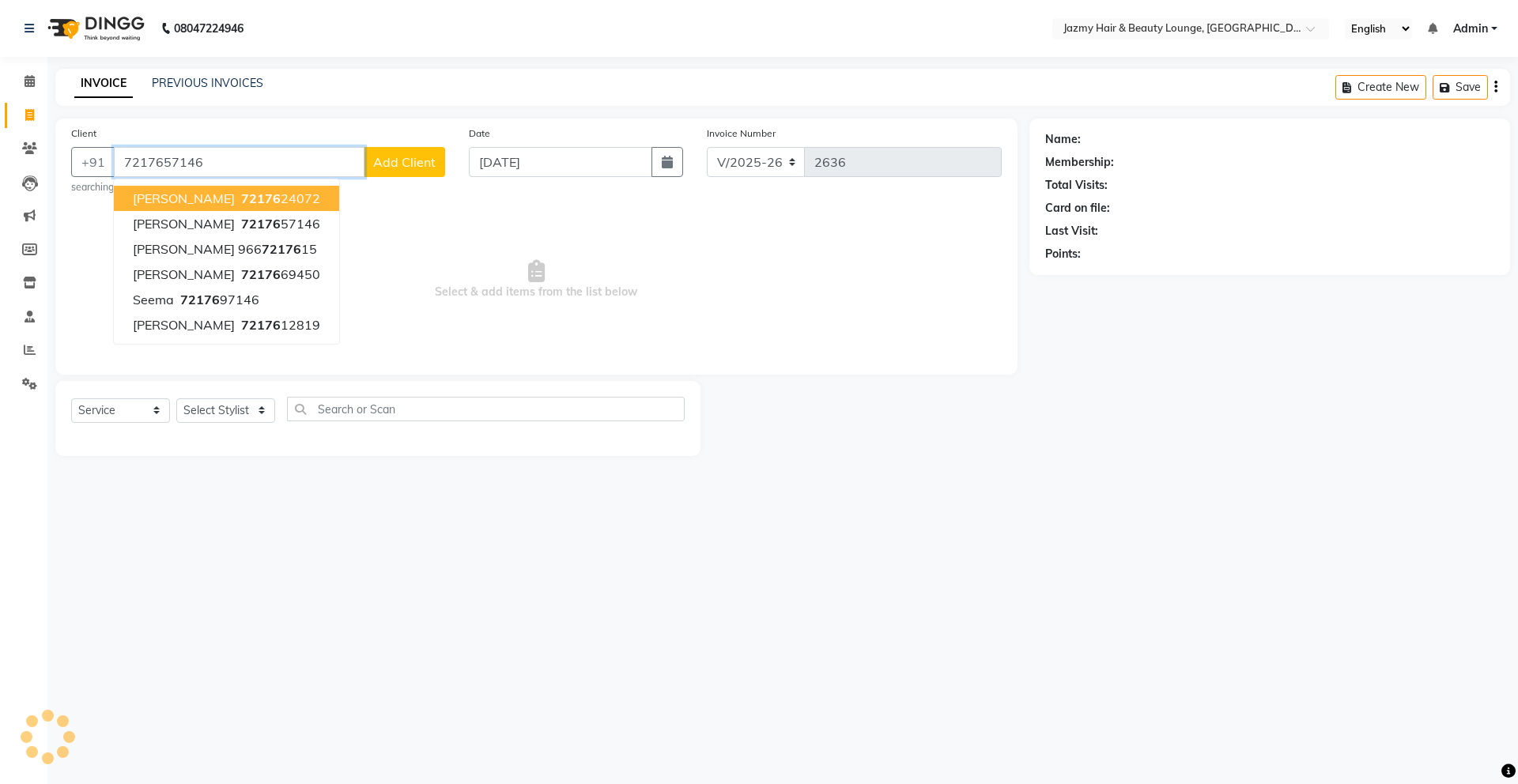
type input "7217657146"
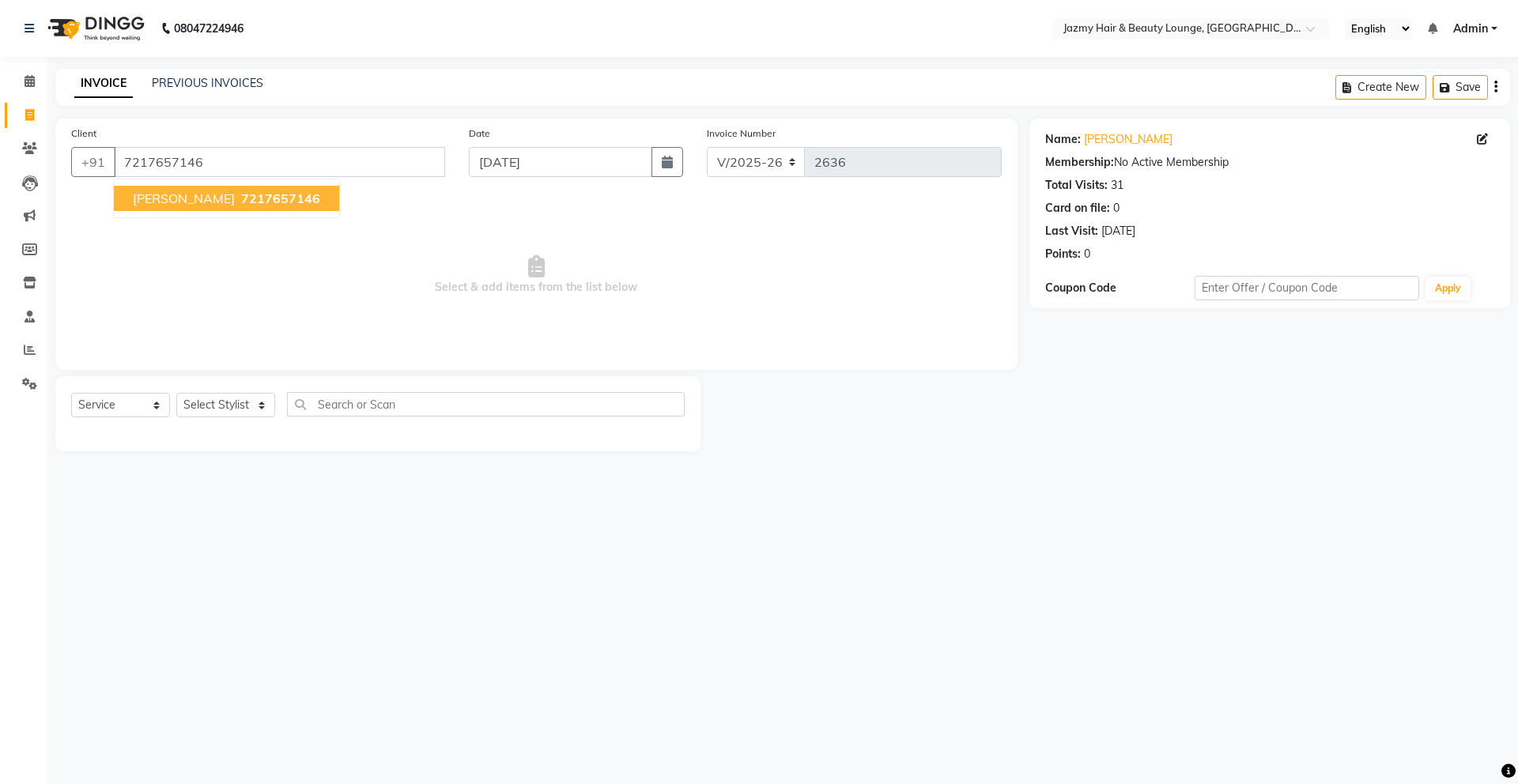
click at [207, 188] on button "[PERSON_NAME] 7217657146" at bounding box center [227, 198] width 225 height 25
click at [197, 411] on select "Select Stylist AMIT [PERSON_NAME] [PERSON_NAME] CHASHIKA [PERSON_NAME] [PERSON_…" at bounding box center [226, 405] width 99 height 25
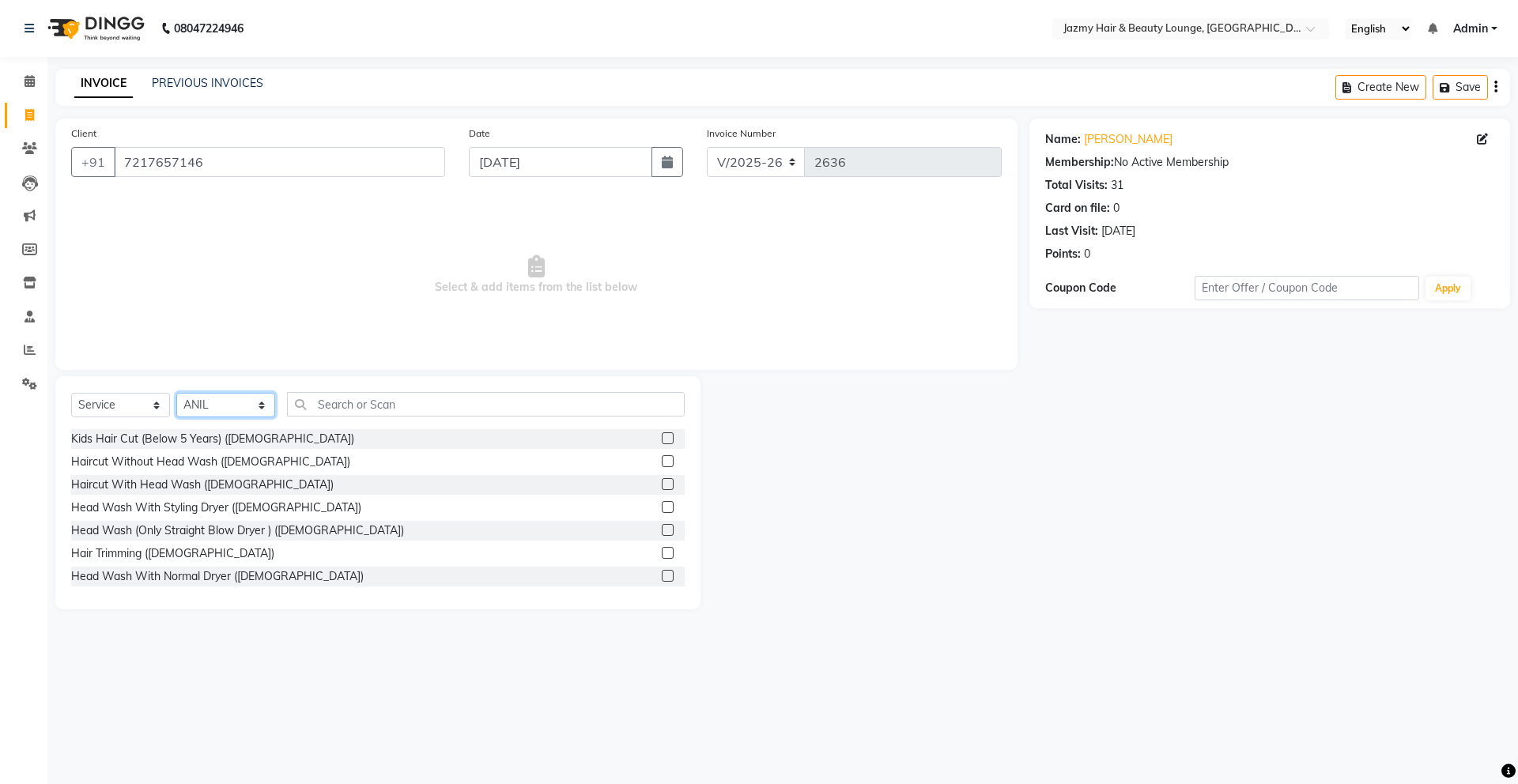
click at [228, 408] on select "Select Stylist AMIT [PERSON_NAME] [PERSON_NAME] CHASHIKA [PERSON_NAME] [PERSON_…" at bounding box center [226, 405] width 99 height 25
select select "46530"
click at [338, 413] on input "text" at bounding box center [486, 404] width 398 height 25
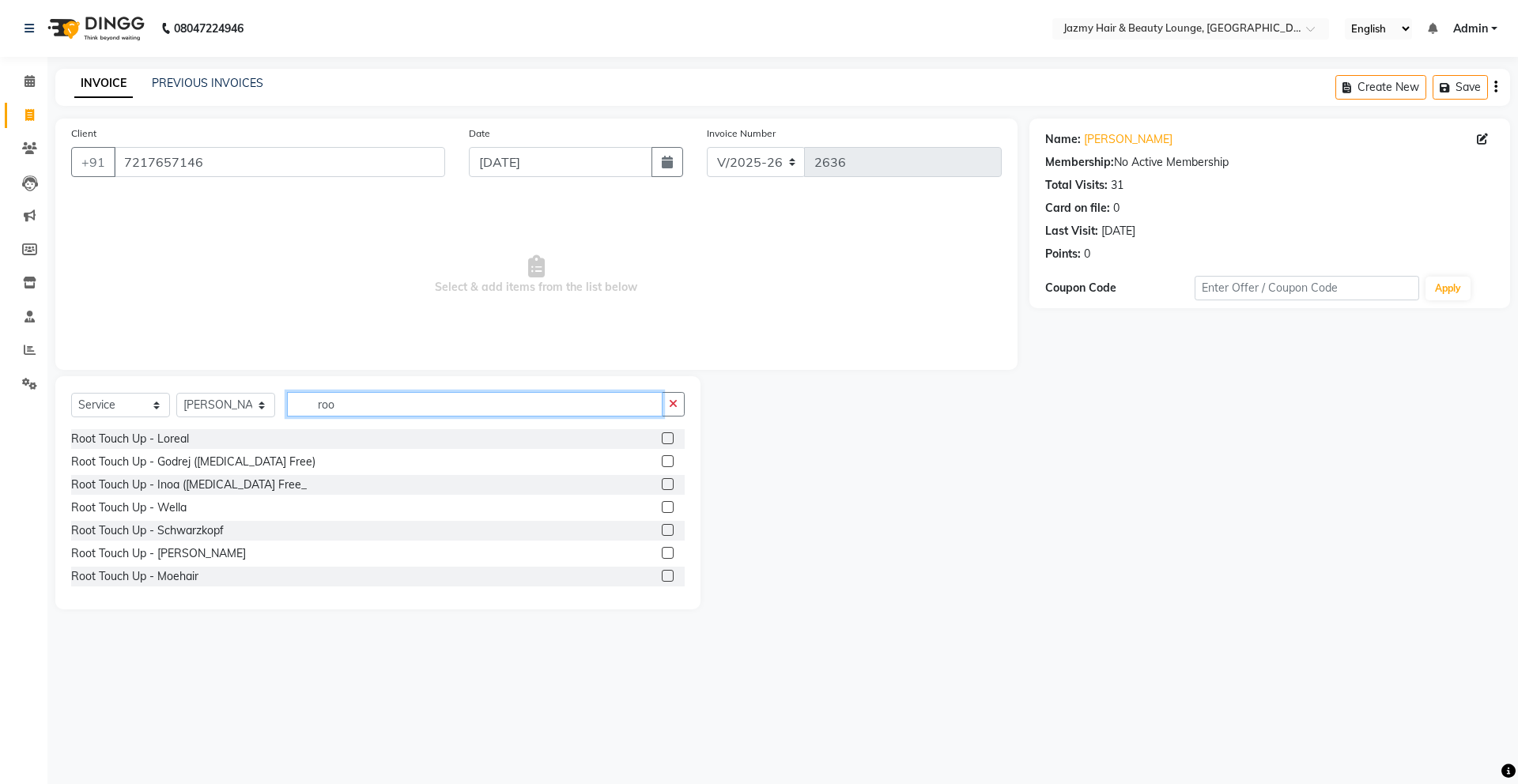
type input "roo"
click at [662, 439] on label at bounding box center [667, 438] width 12 height 12
click at [662, 439] on input "checkbox" at bounding box center [667, 439] width 11 height 11
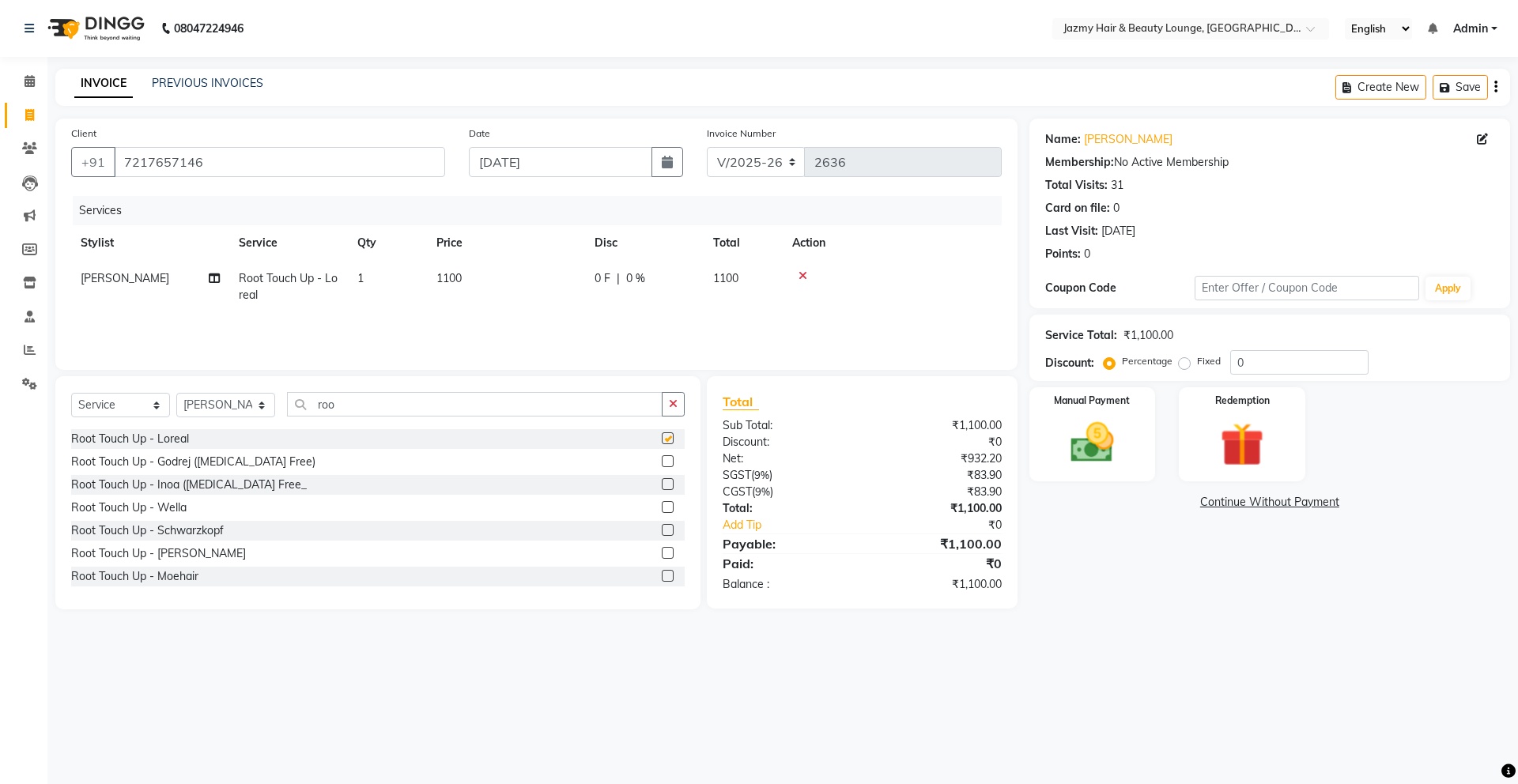
checkbox input "false"
click at [448, 272] on span "1100" at bounding box center [449, 278] width 25 height 14
click at [531, 285] on input "1100" at bounding box center [580, 283] width 139 height 25
type input "1200"
click at [681, 411] on button "button" at bounding box center [673, 404] width 23 height 25
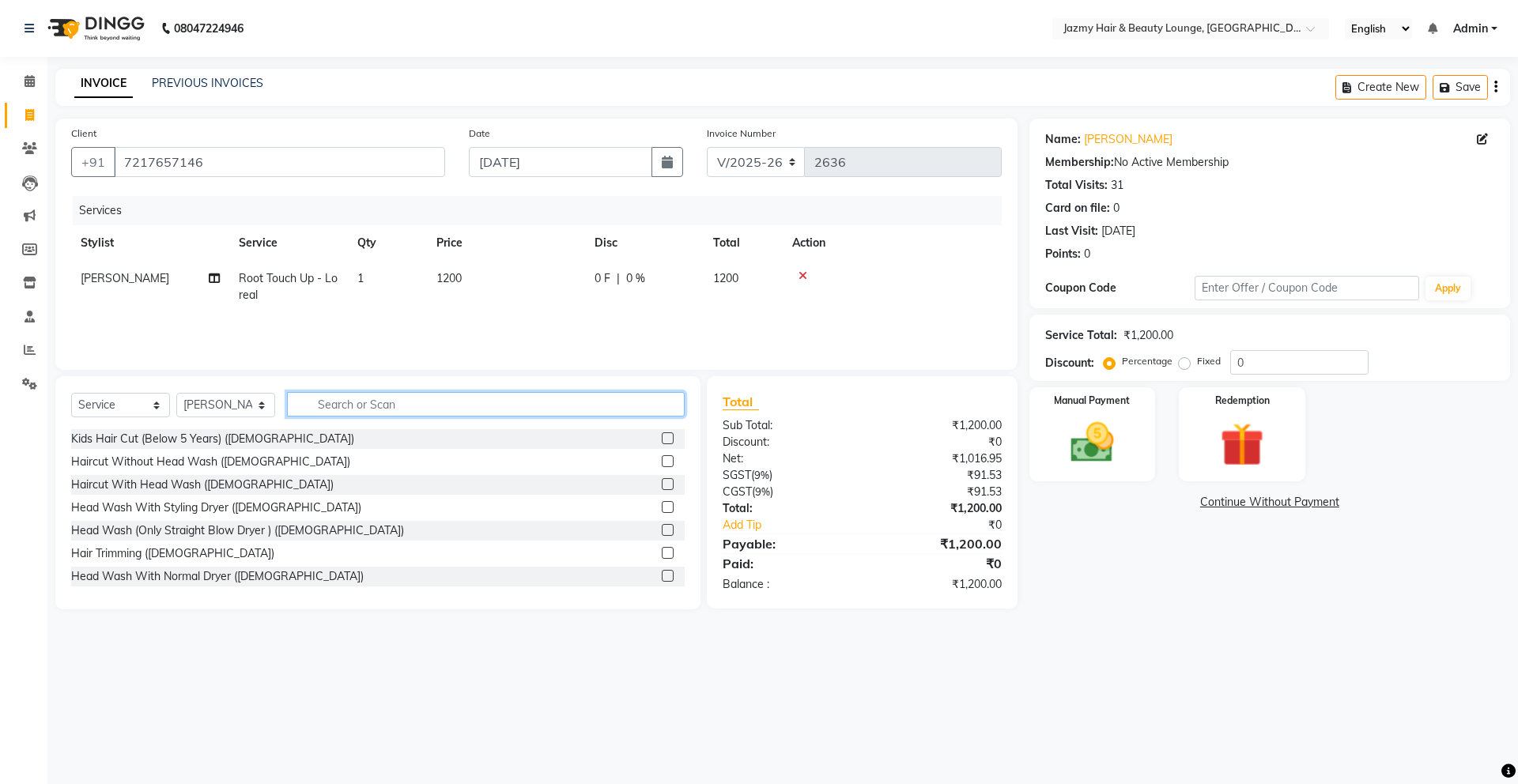
click at [658, 412] on input "text" at bounding box center [486, 404] width 398 height 25
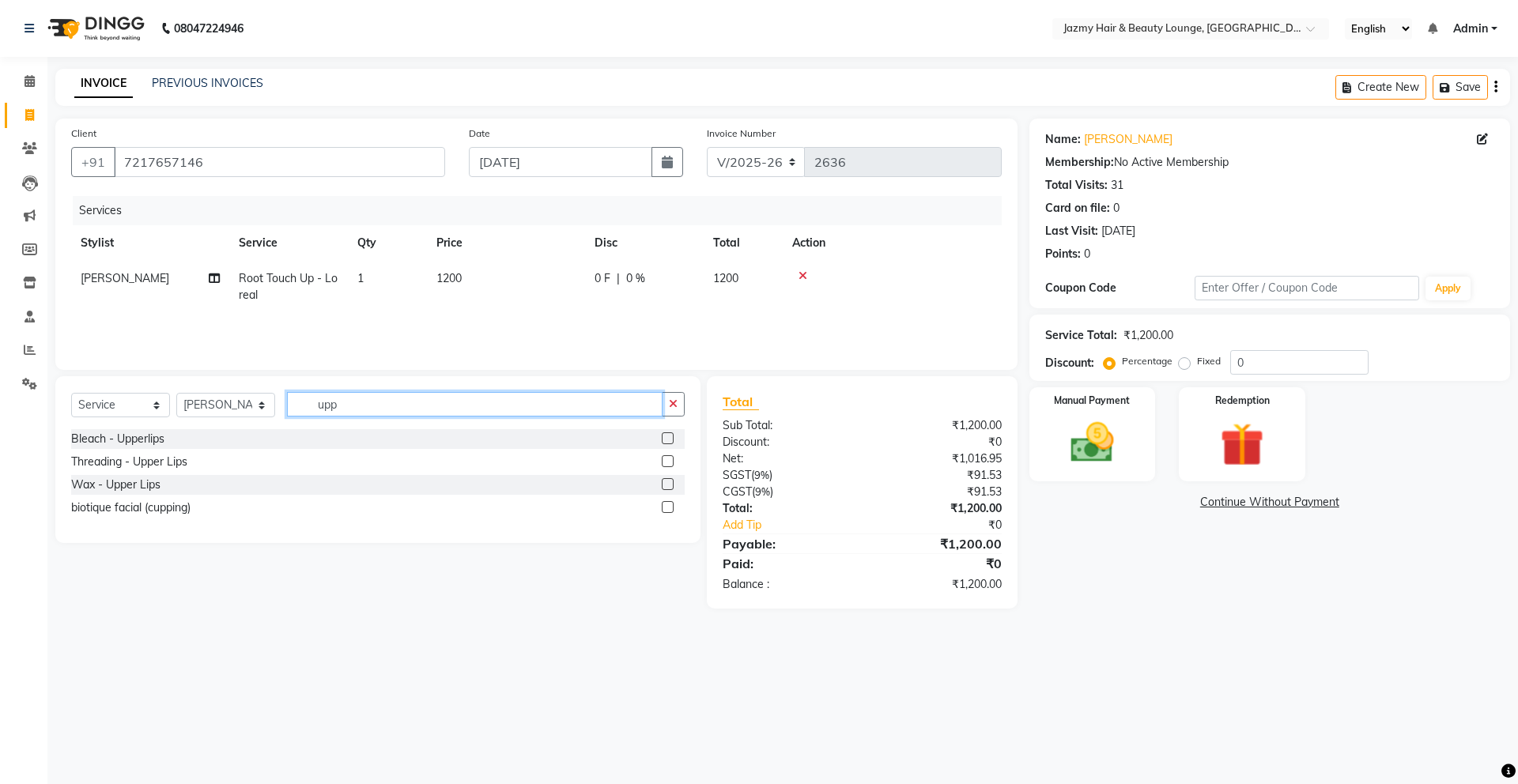
type input "upp"
click at [666, 487] on label at bounding box center [667, 484] width 12 height 12
click at [666, 487] on input "checkbox" at bounding box center [667, 485] width 11 height 11
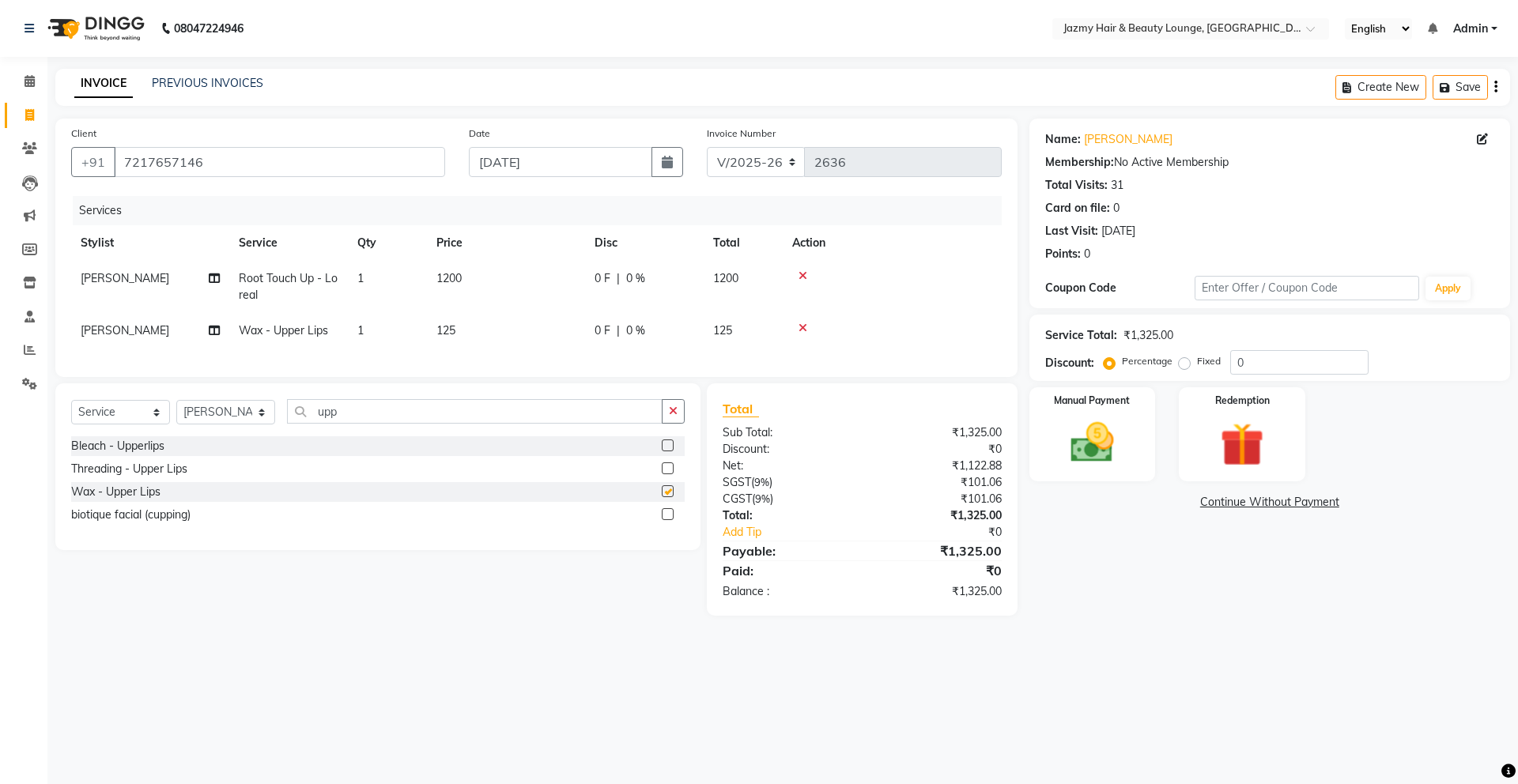
checkbox input "false"
click at [103, 337] on span "[PERSON_NAME]" at bounding box center [125, 330] width 89 height 14
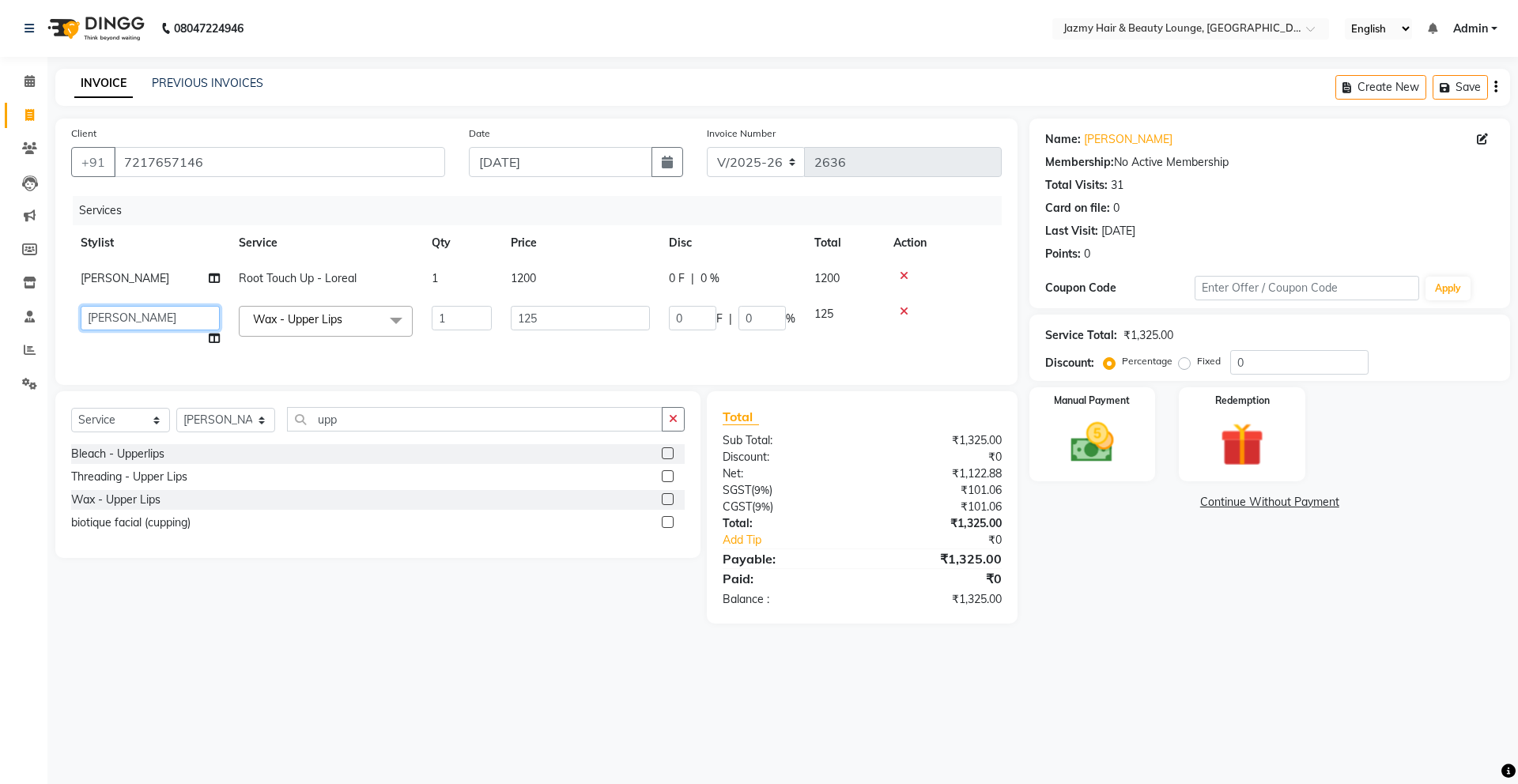
click at [118, 307] on select "AMIT [PERSON_NAME] [PERSON_NAME] CHASHIKA [PERSON_NAME] [PERSON_NAME] [PERSON_N…" at bounding box center [150, 318] width 139 height 25
select select "12167"
click at [1230, 367] on div "0" at bounding box center [1299, 362] width 138 height 25
click at [1238, 369] on input "0" at bounding box center [1299, 362] width 138 height 25
type input "20"
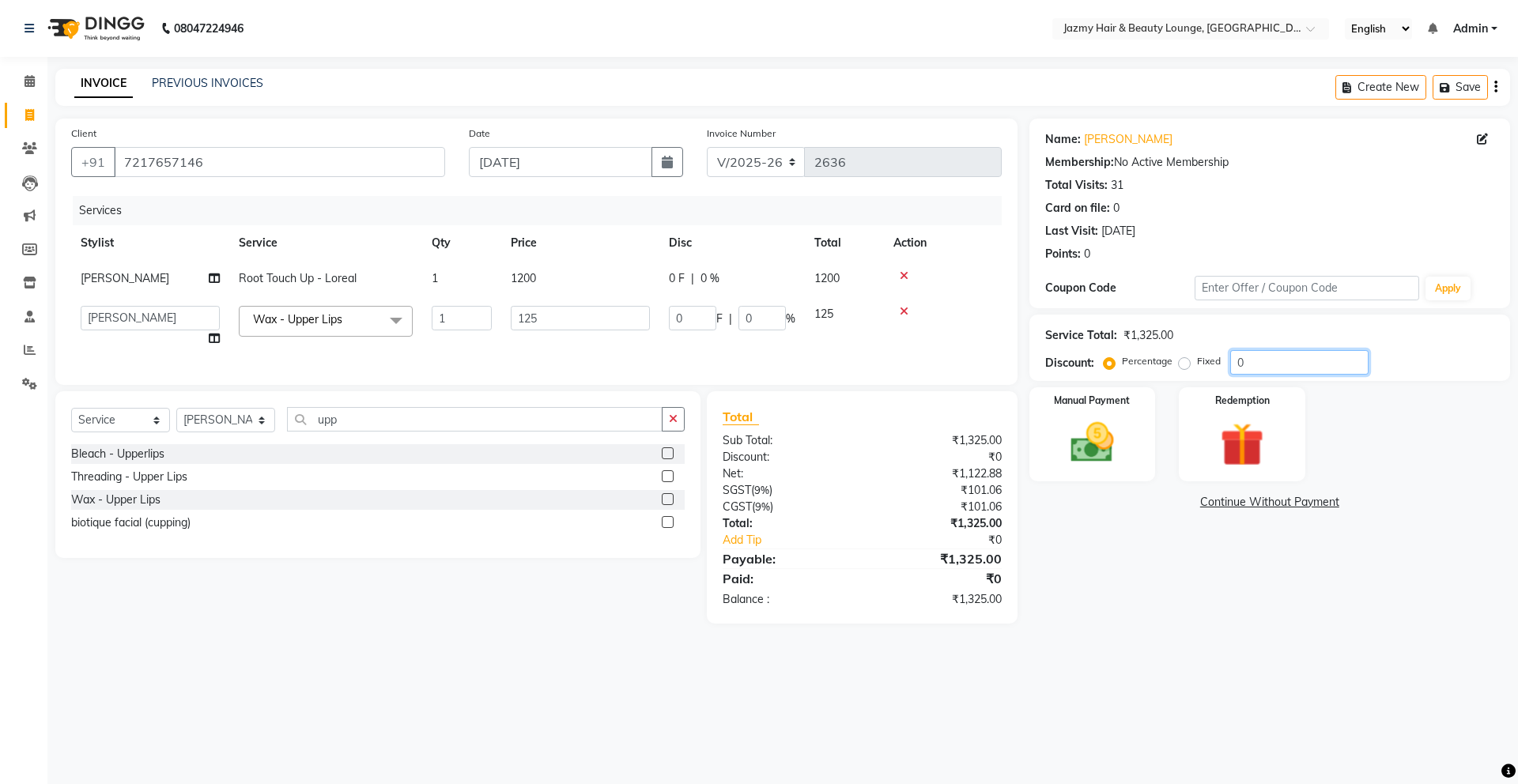
type input "25"
type input "20"
click at [1122, 415] on div "Manual Payment" at bounding box center [1092, 434] width 131 height 97
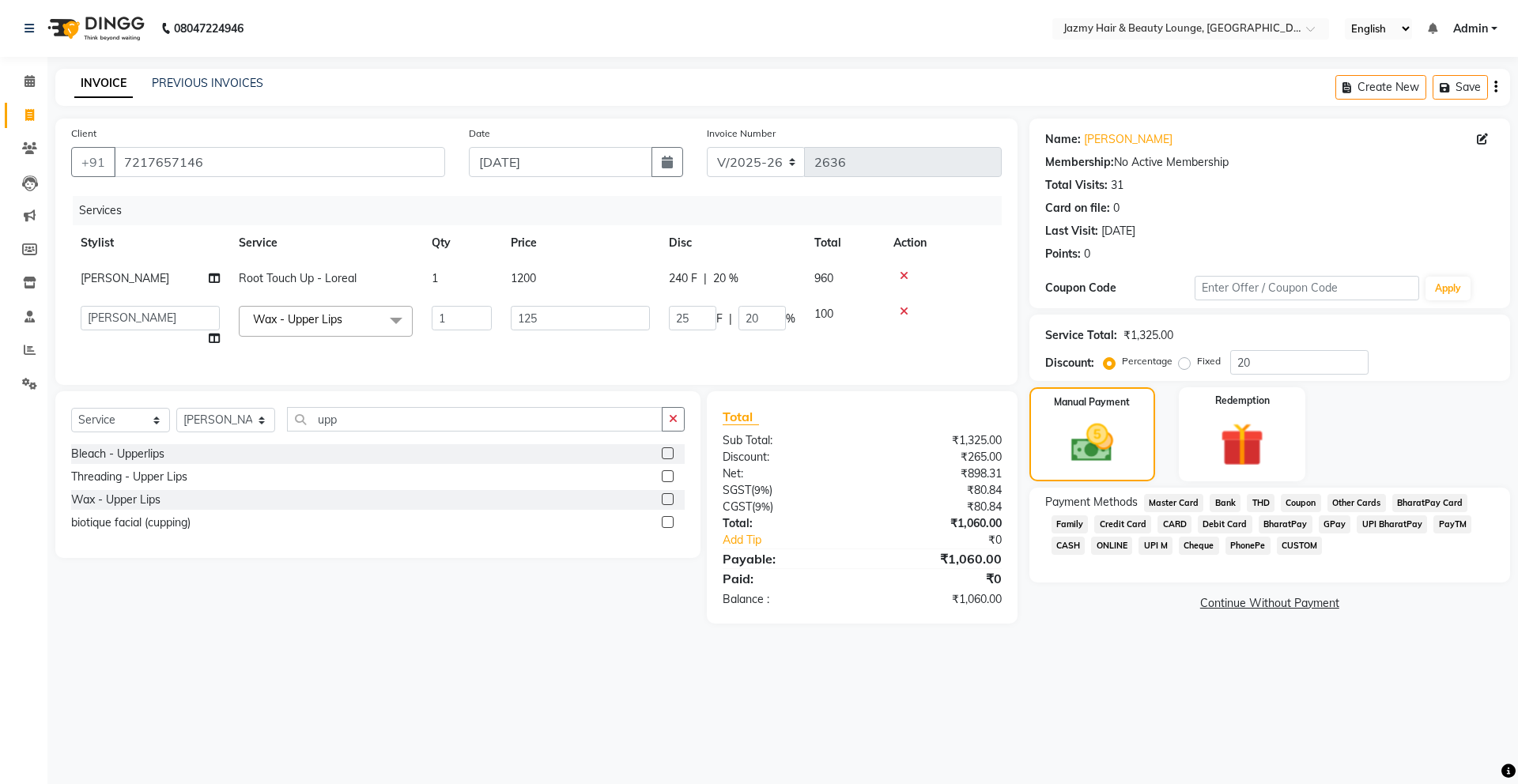
click at [1059, 550] on span "CASH" at bounding box center [1068, 546] width 34 height 18
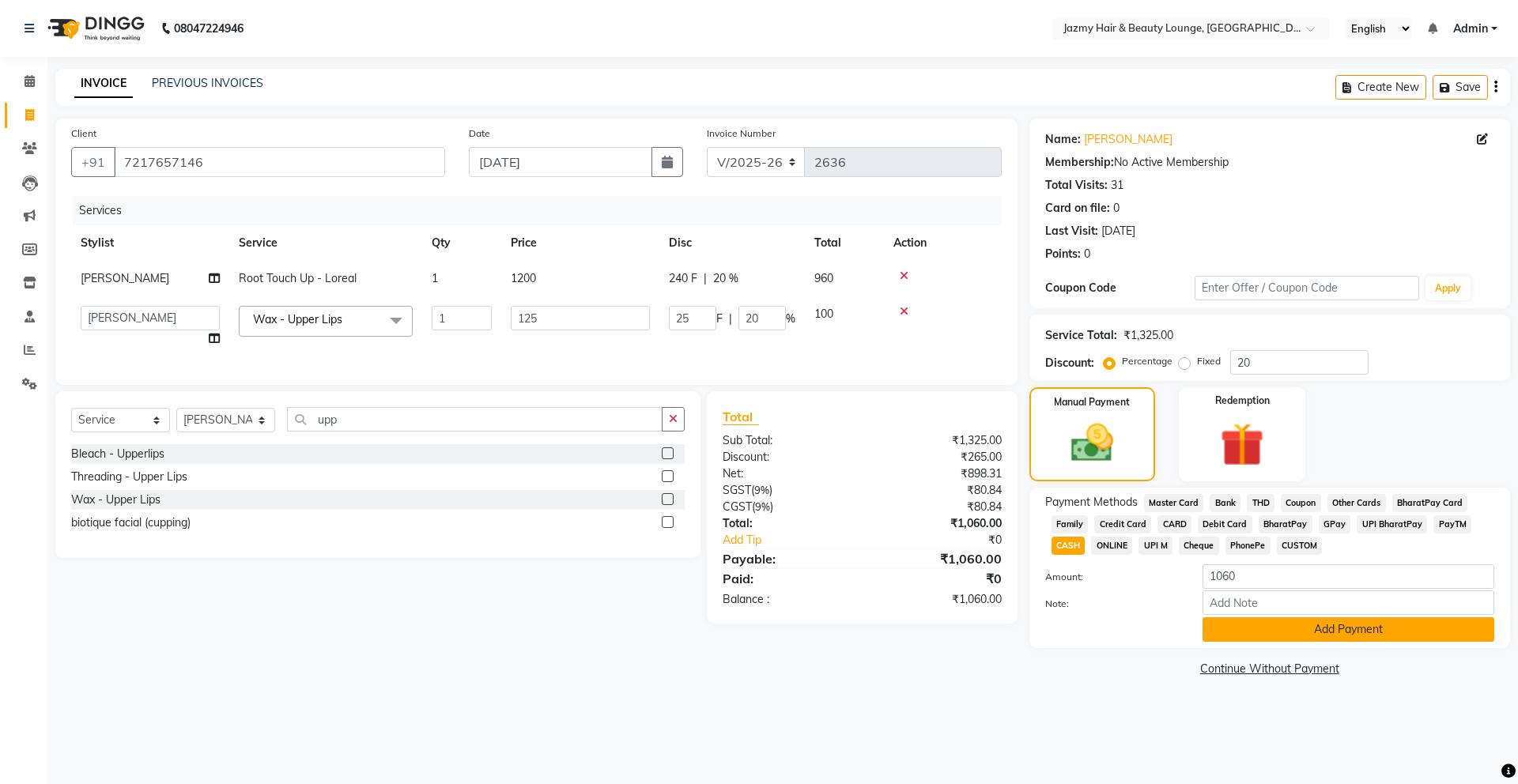
click at [1246, 625] on button "Add Payment" at bounding box center [1348, 630] width 292 height 25
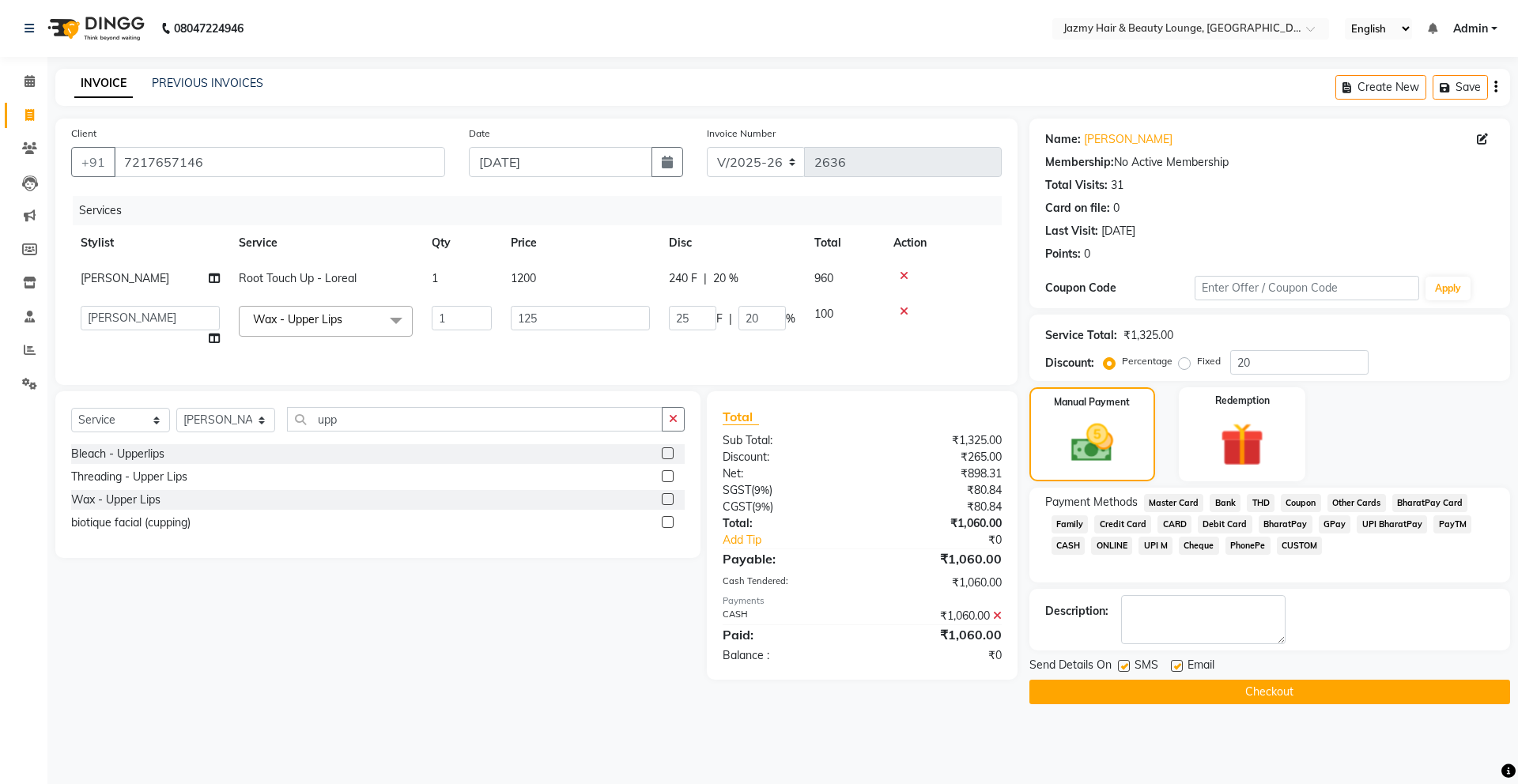
click at [1199, 697] on button "Checkout" at bounding box center [1270, 692] width 481 height 25
